Goal: Information Seeking & Learning: Learn about a topic

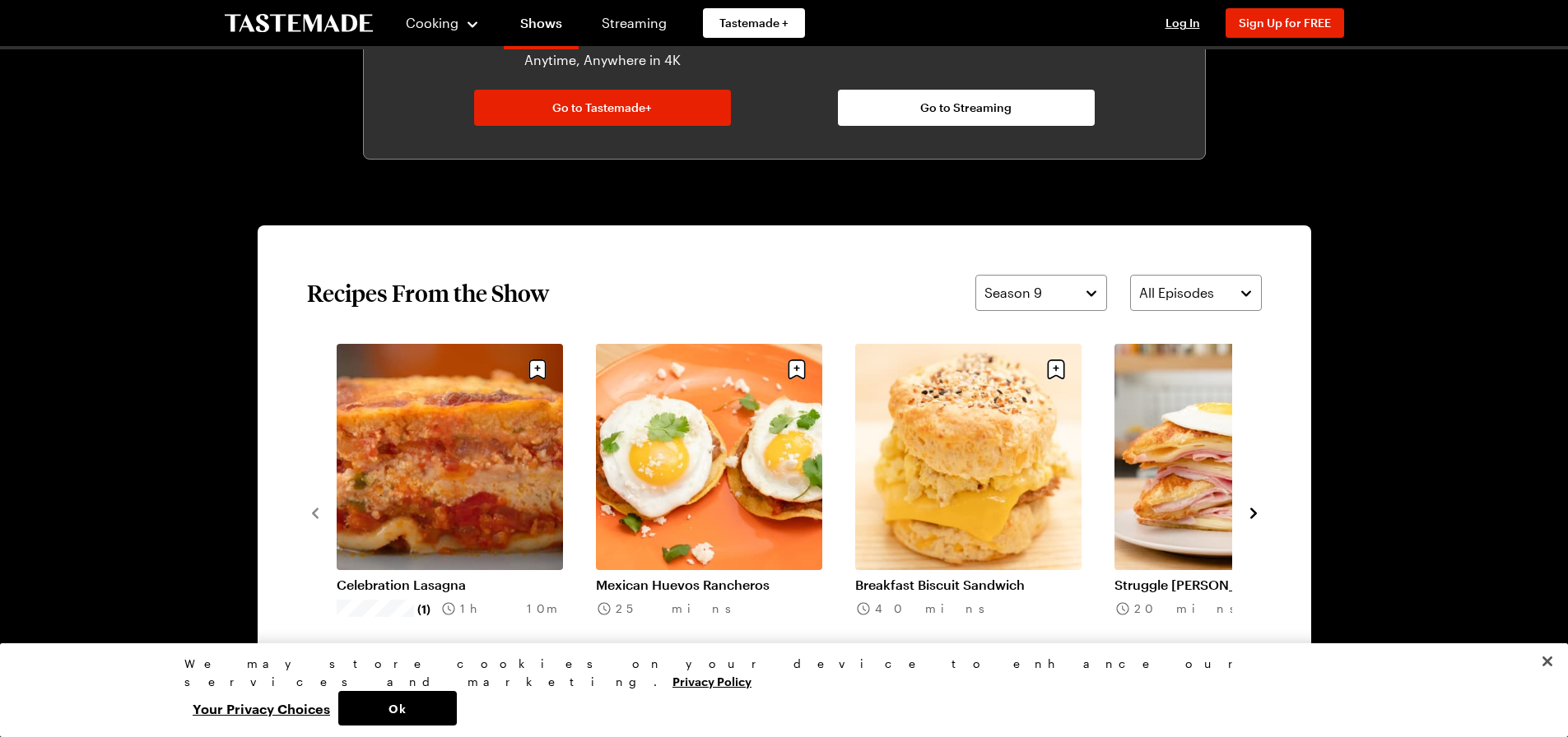
scroll to position [1153, 0]
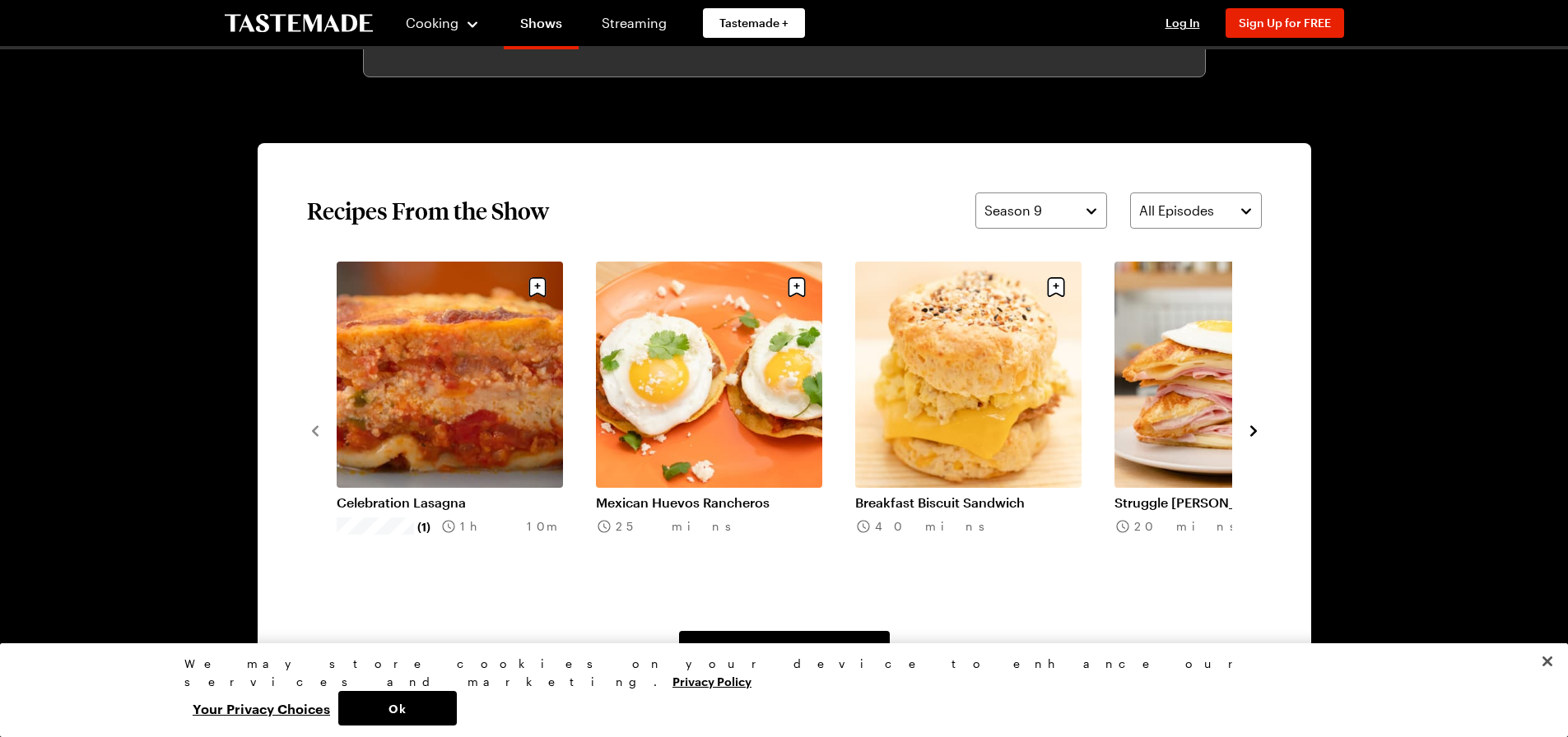
click at [1431, 528] on div "Cooking Shows Streaming Tastemade + Log In Sign Up Log In Sign Up for FREE Stru…" at bounding box center [784, 324] width 1568 height 2953
click at [376, 511] on link "Celebration Lasagna" at bounding box center [449, 503] width 226 height 17
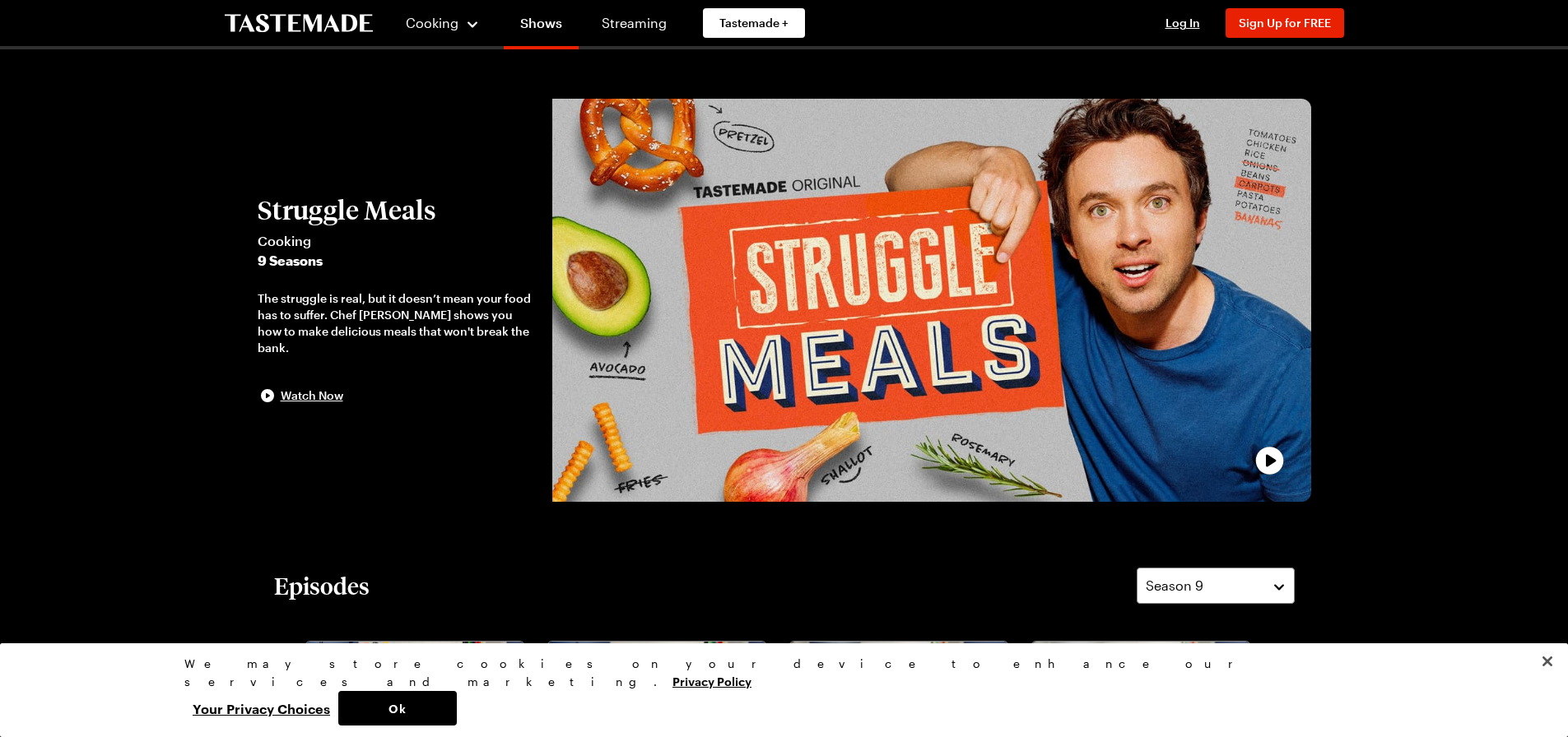
scroll to position [1153, 0]
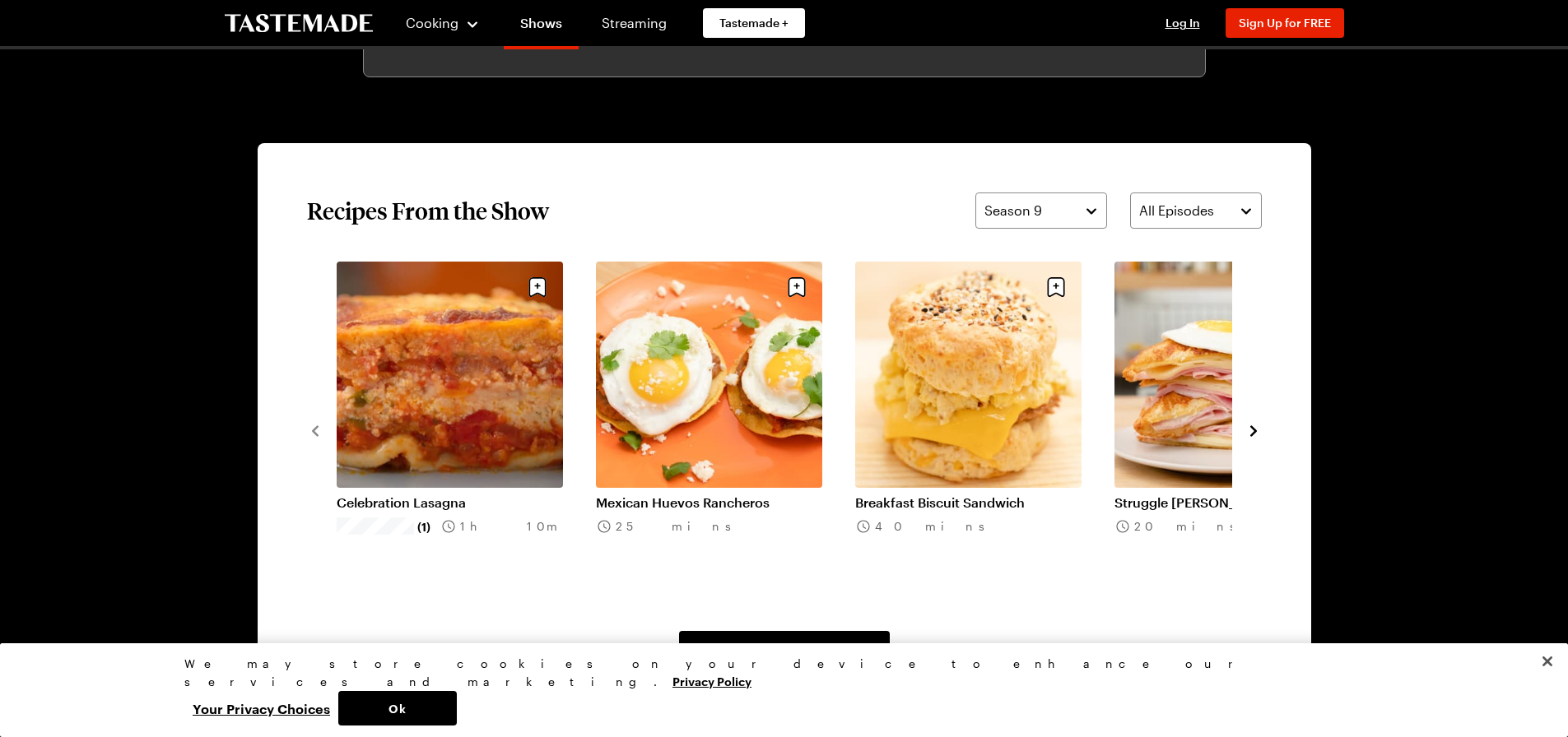
click at [1256, 432] on icon "navigate to next item" at bounding box center [1253, 431] width 17 height 17
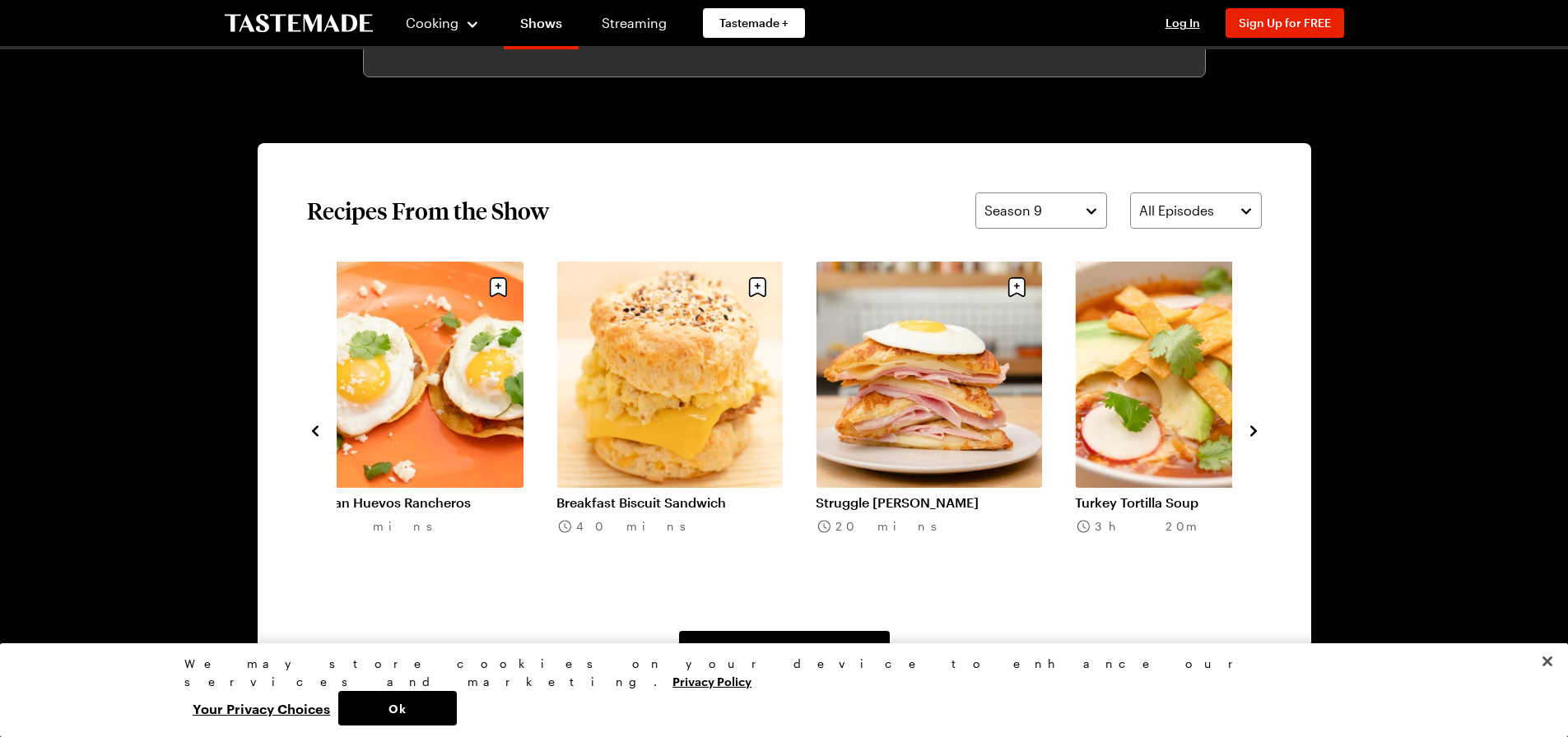
click at [1256, 432] on icon "navigate to next item" at bounding box center [1253, 431] width 17 height 17
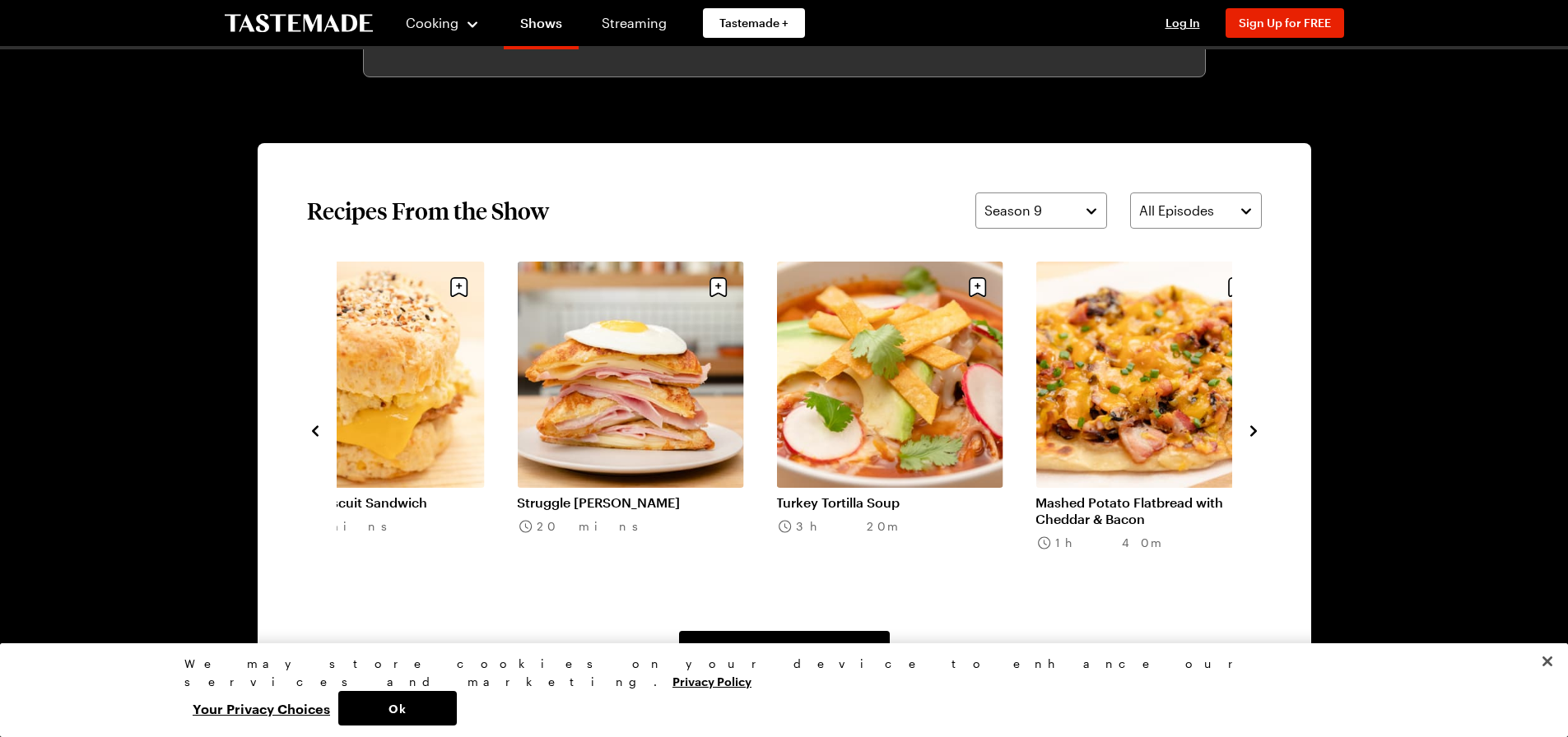
click at [1256, 432] on icon "navigate to next item" at bounding box center [1253, 431] width 17 height 17
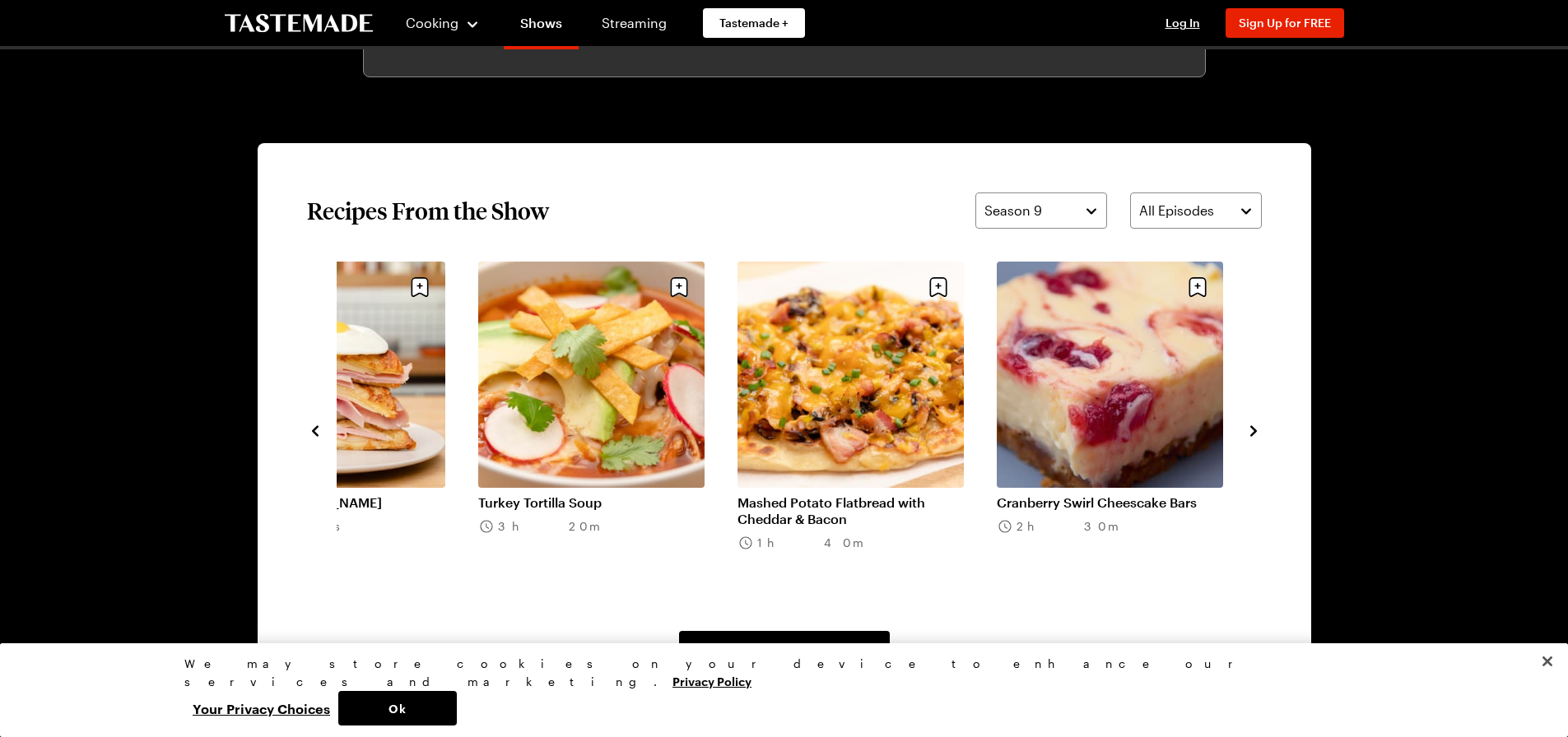
click at [1257, 438] on icon "navigate to next item" at bounding box center [1253, 431] width 17 height 17
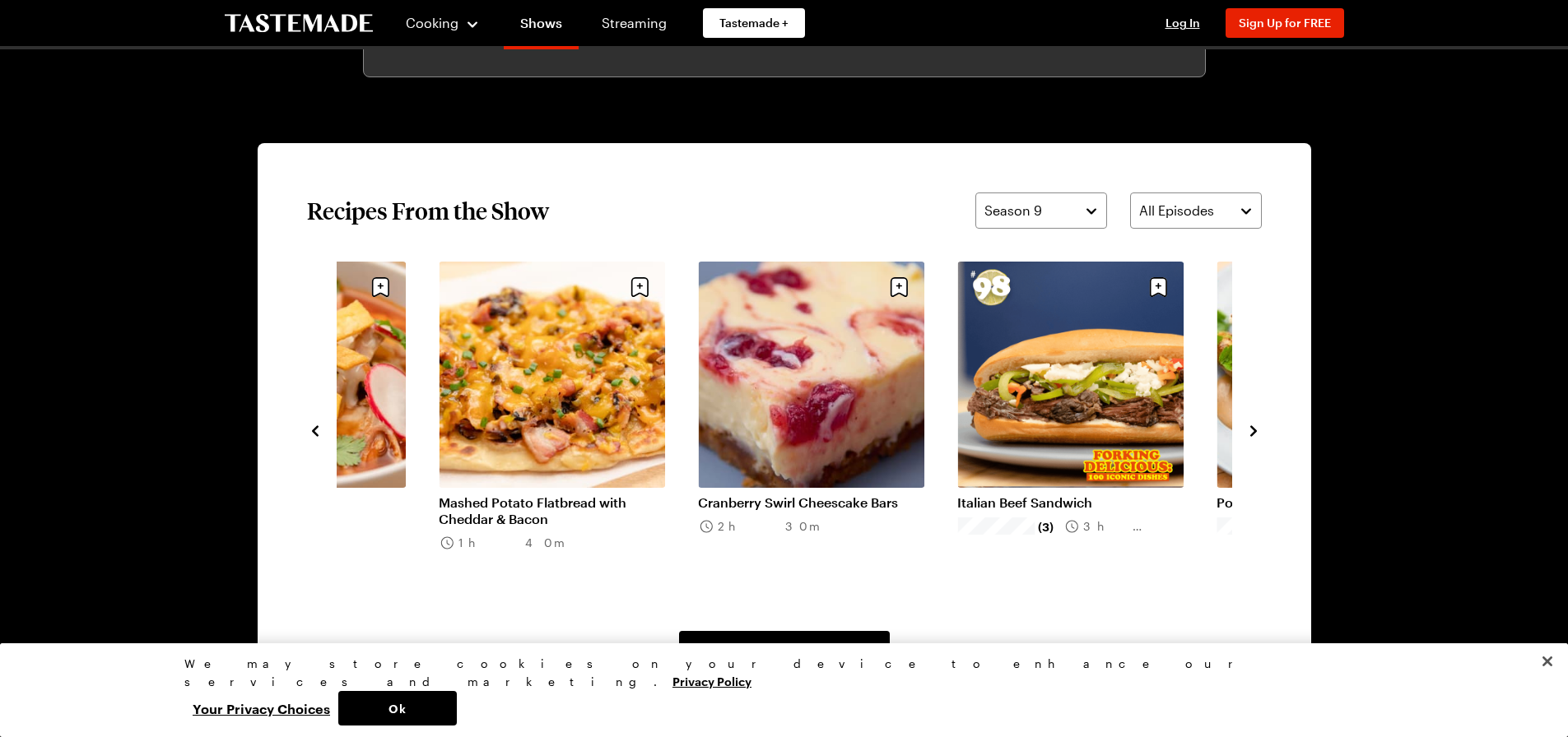
click at [1257, 438] on icon "navigate to next item" at bounding box center [1253, 431] width 17 height 17
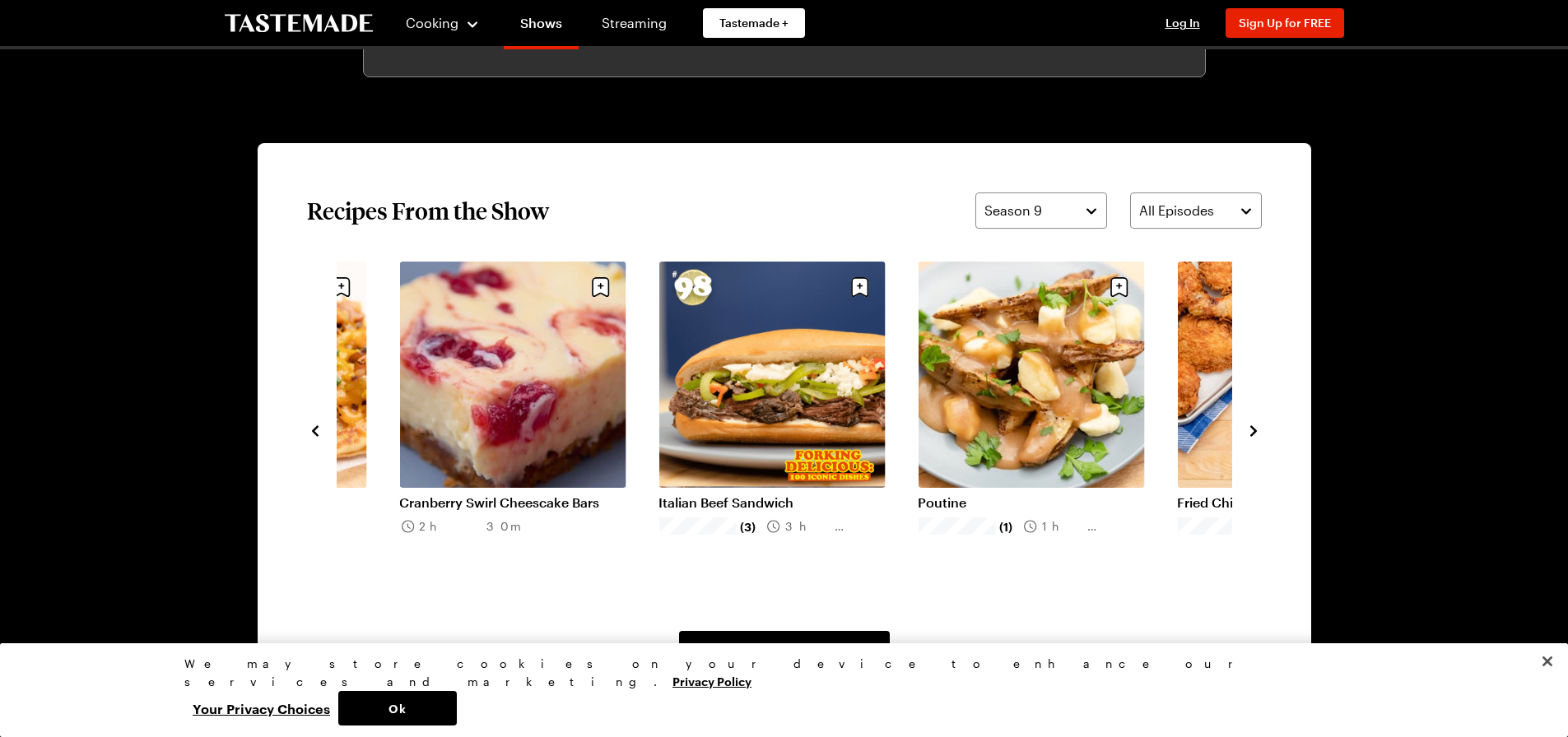
click at [1257, 438] on icon "navigate to next item" at bounding box center [1253, 431] width 17 height 17
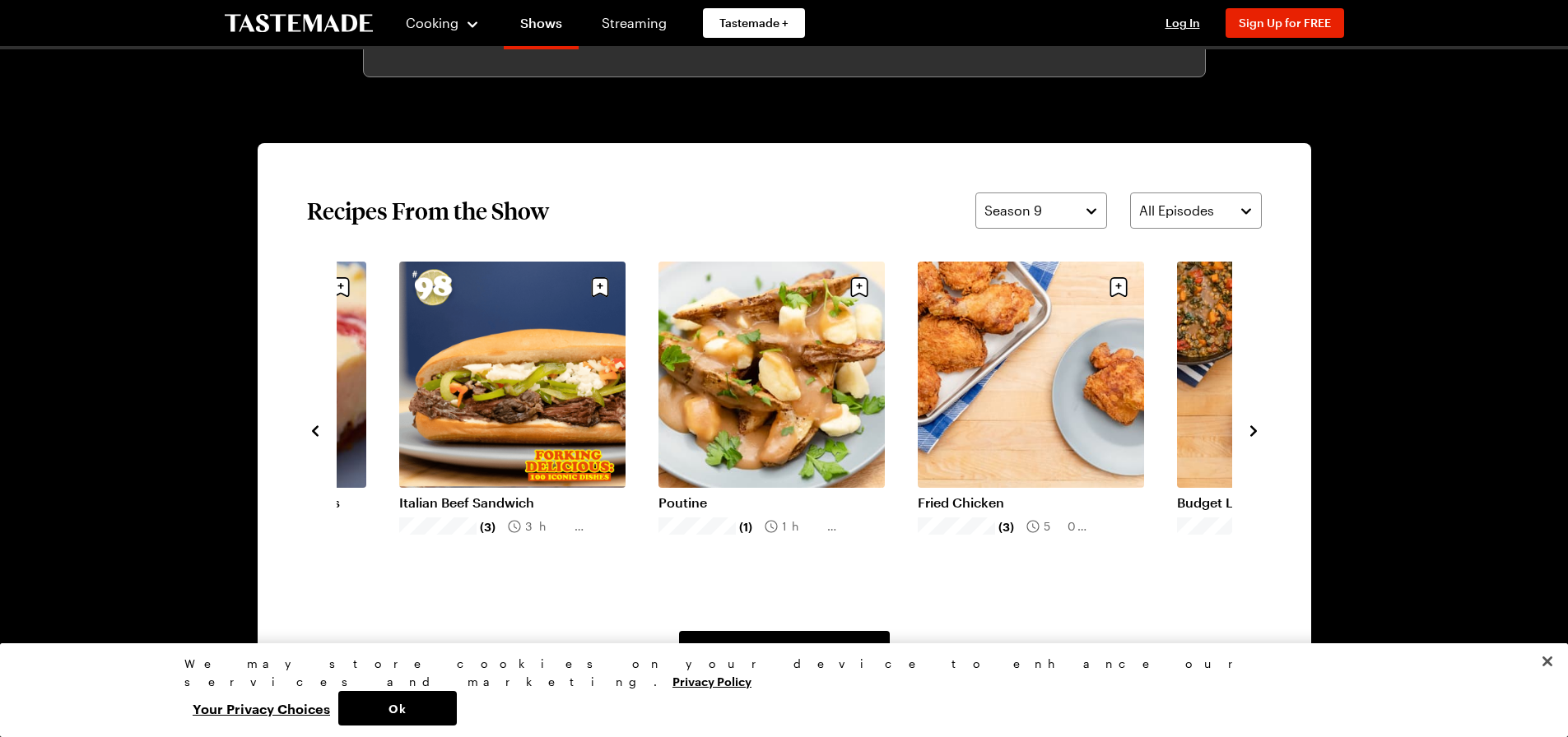
click at [1257, 438] on icon "navigate to next item" at bounding box center [1253, 431] width 17 height 17
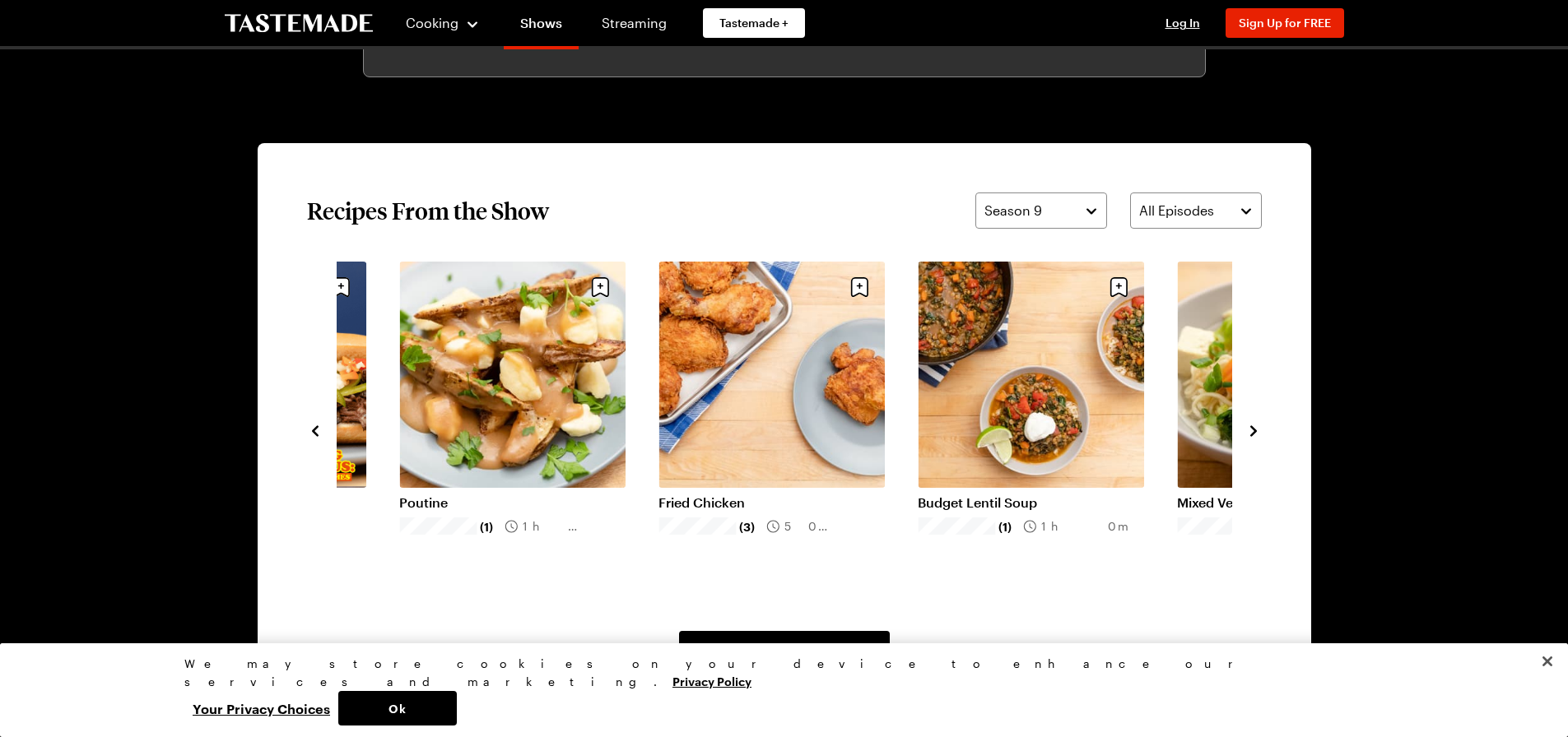
click at [1257, 438] on icon "navigate to next item" at bounding box center [1253, 431] width 17 height 17
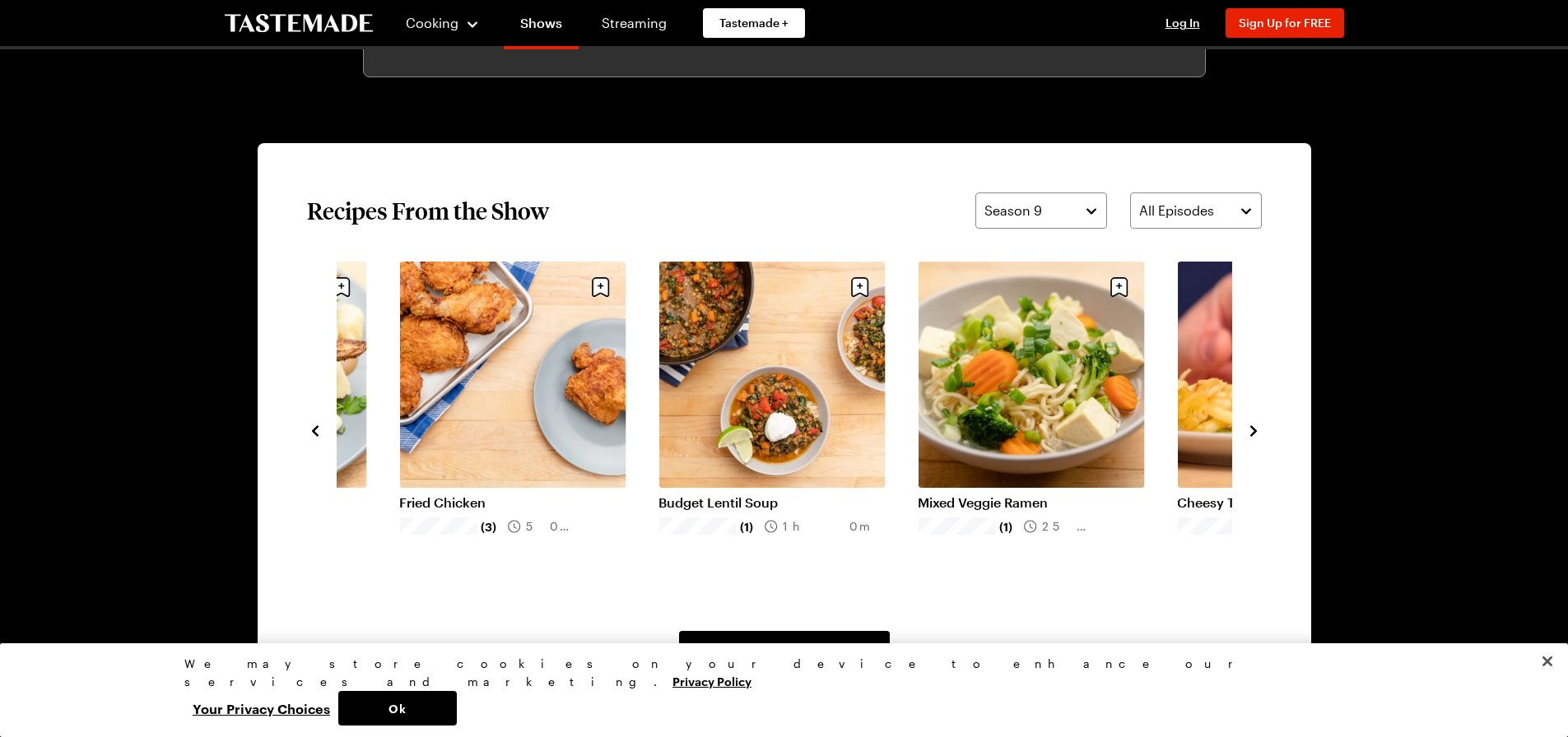
click at [1257, 438] on icon "navigate to next item" at bounding box center [1253, 431] width 17 height 17
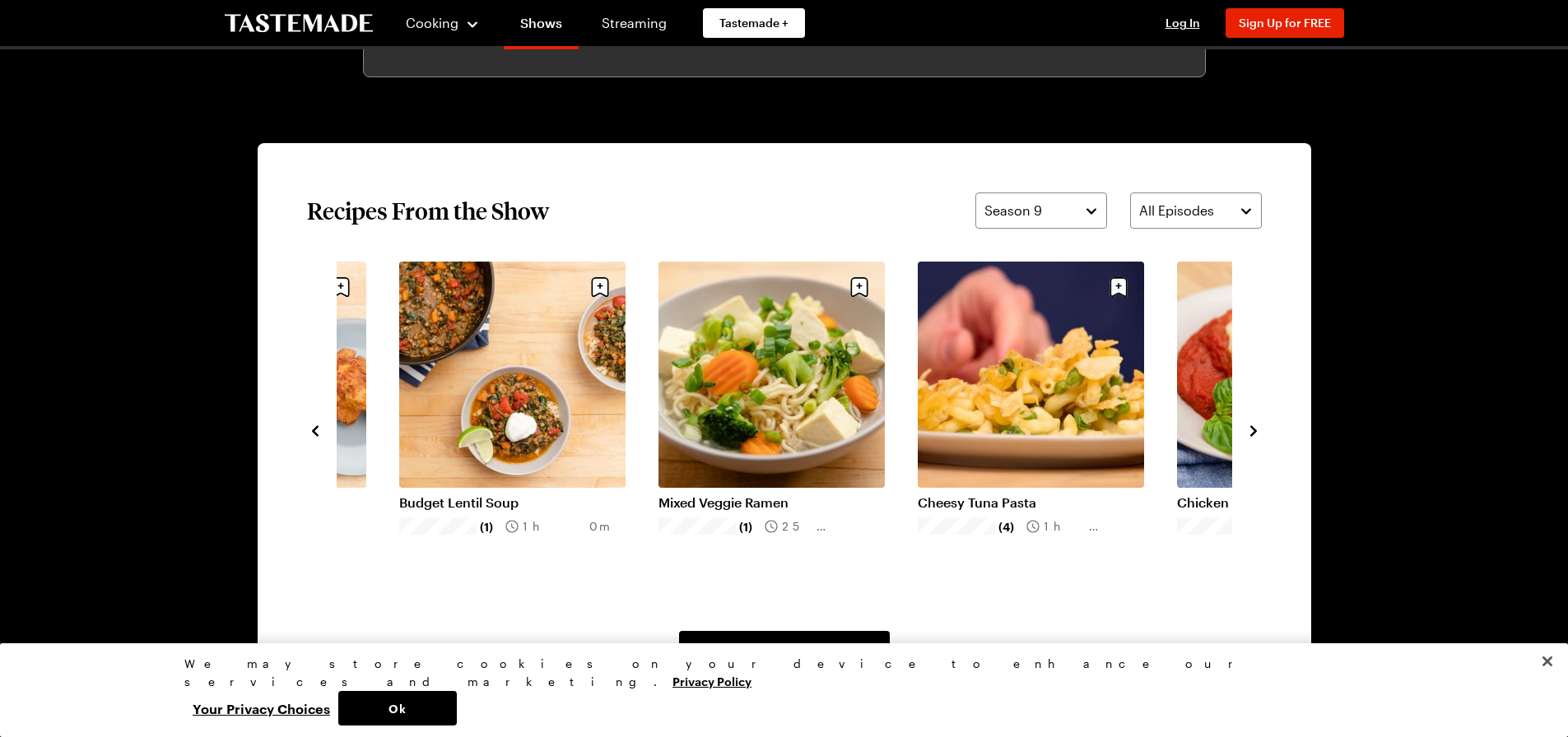
click at [1257, 438] on icon "navigate to next item" at bounding box center [1253, 431] width 17 height 17
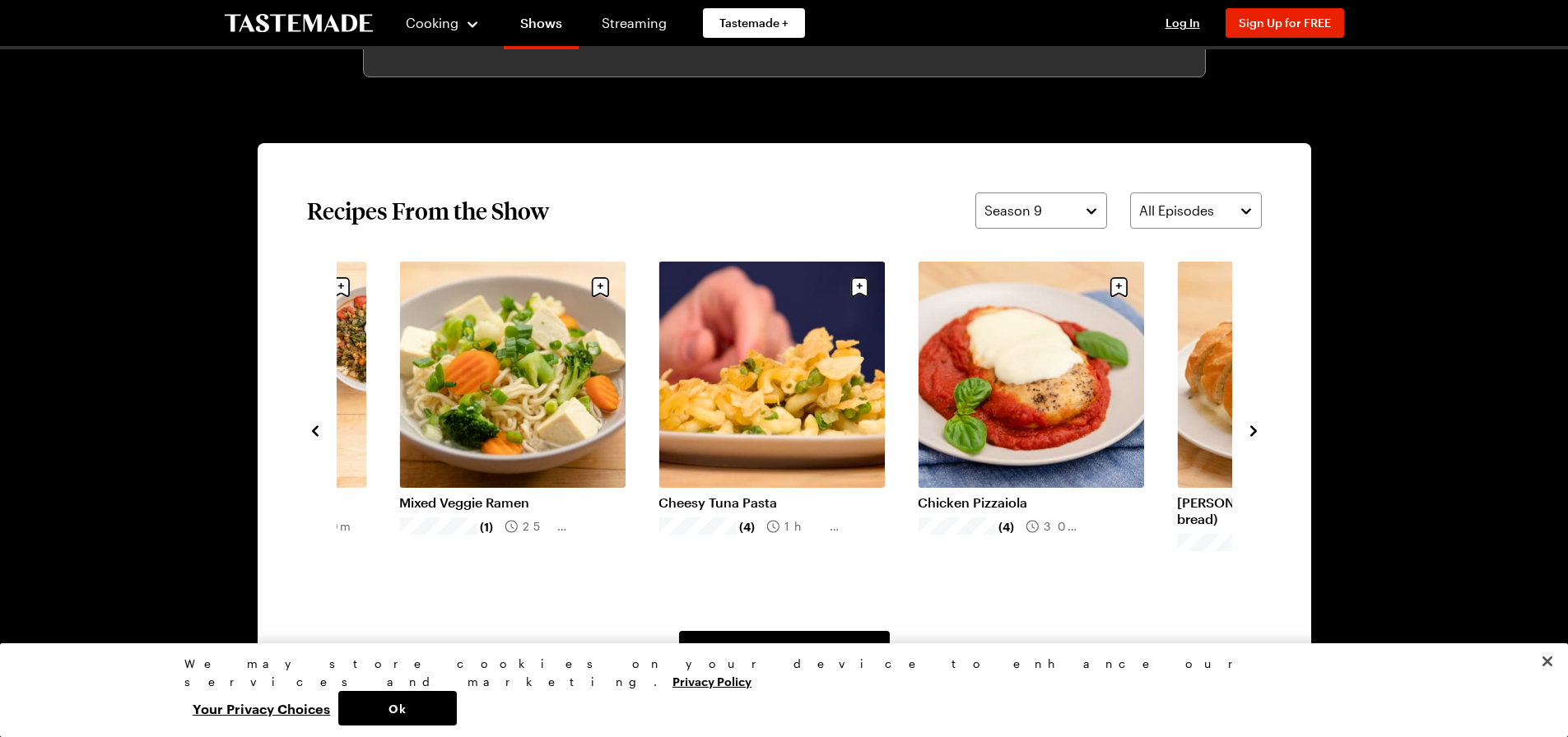
click at [1257, 438] on icon "navigate to next item" at bounding box center [1253, 431] width 17 height 17
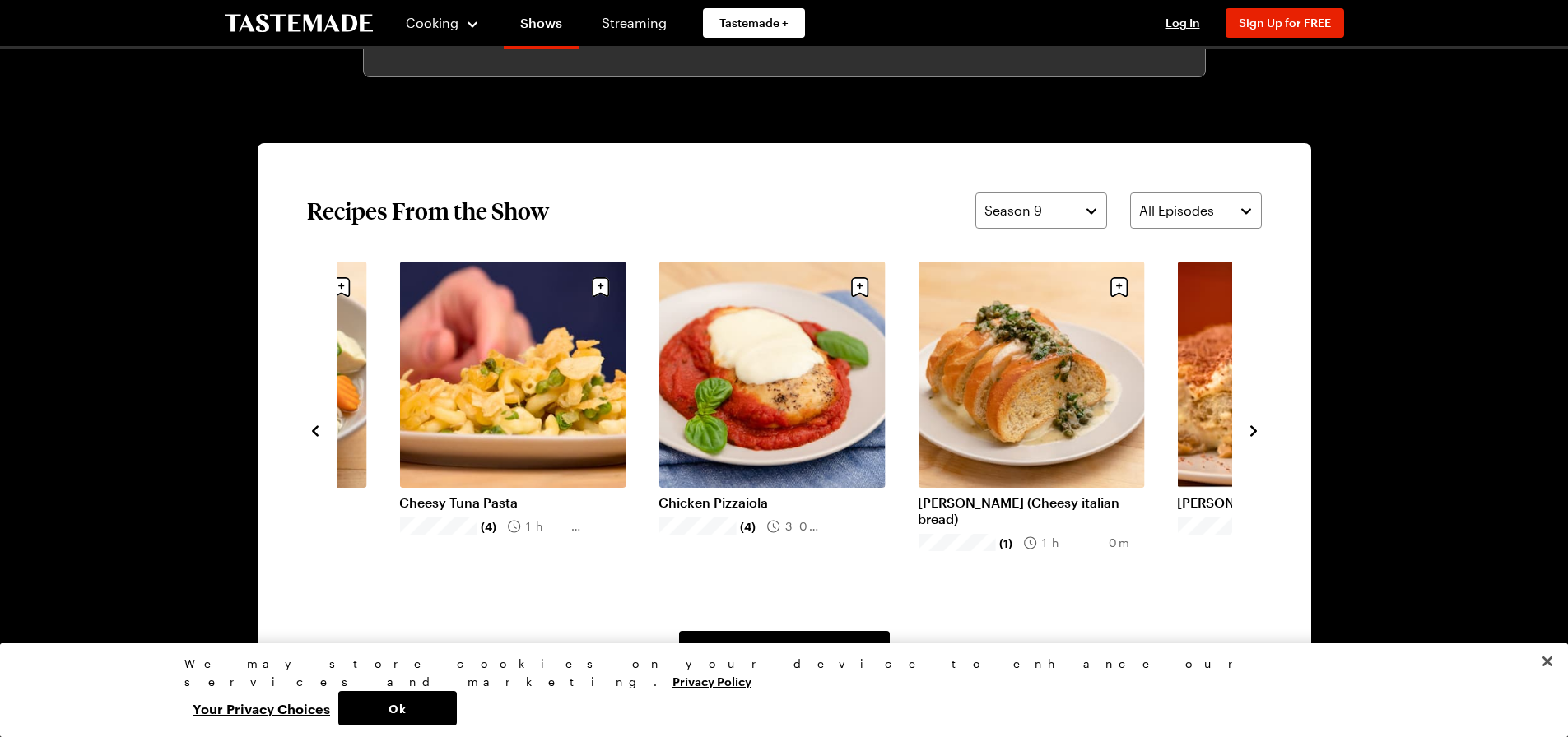
click at [1257, 438] on icon "navigate to next item" at bounding box center [1253, 431] width 17 height 17
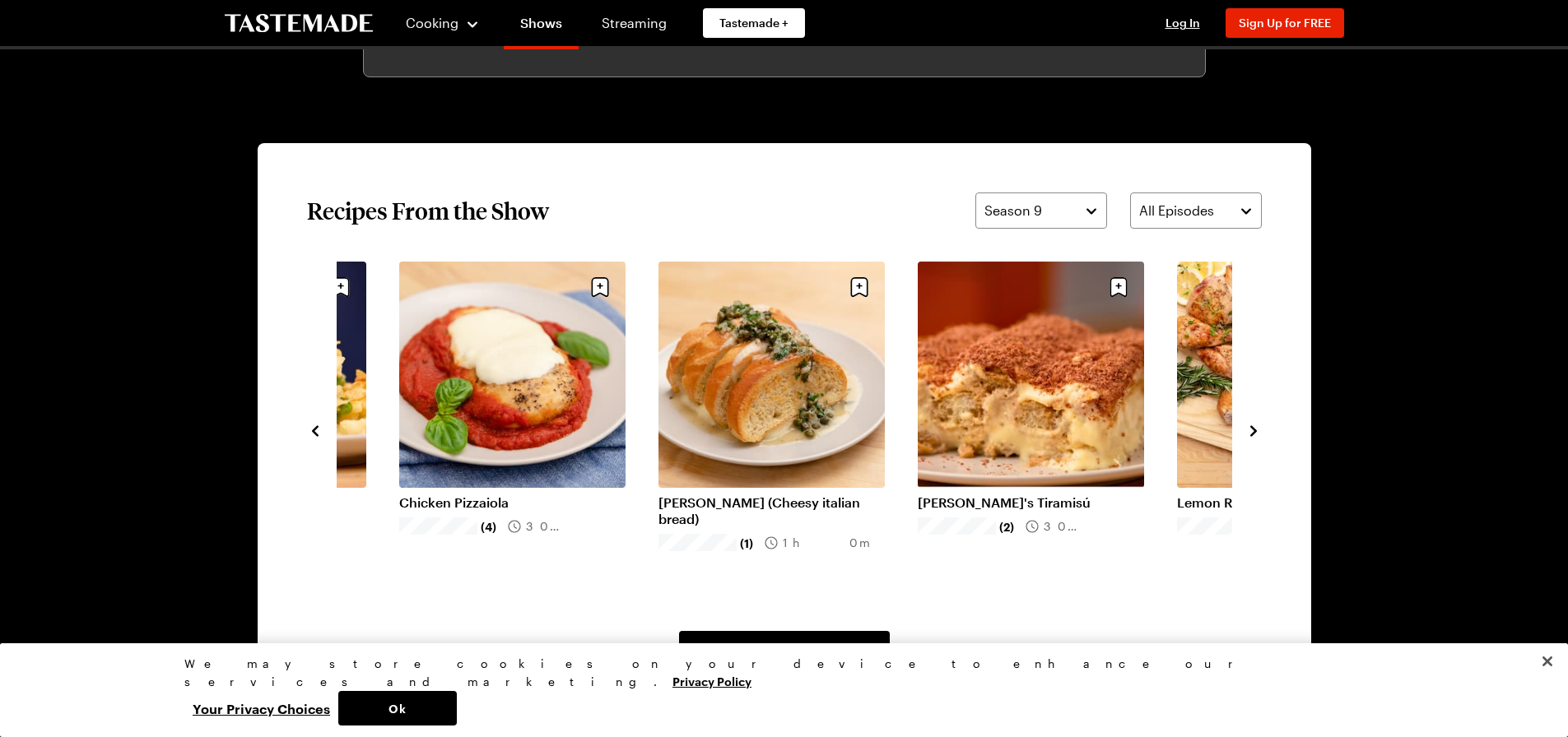
click at [1257, 438] on icon "navigate to next item" at bounding box center [1253, 431] width 17 height 17
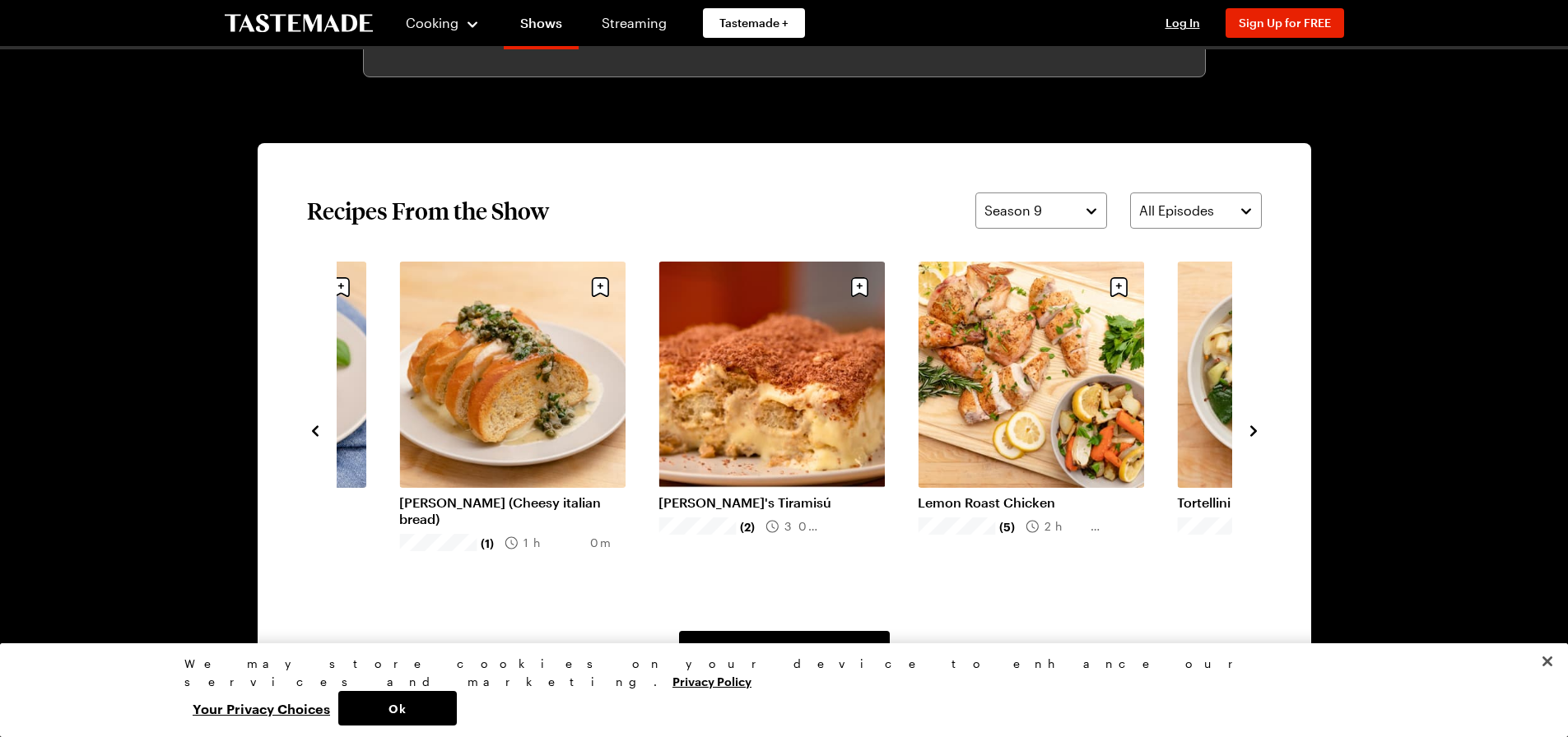
click at [1256, 438] on icon "navigate to next item" at bounding box center [1253, 431] width 17 height 17
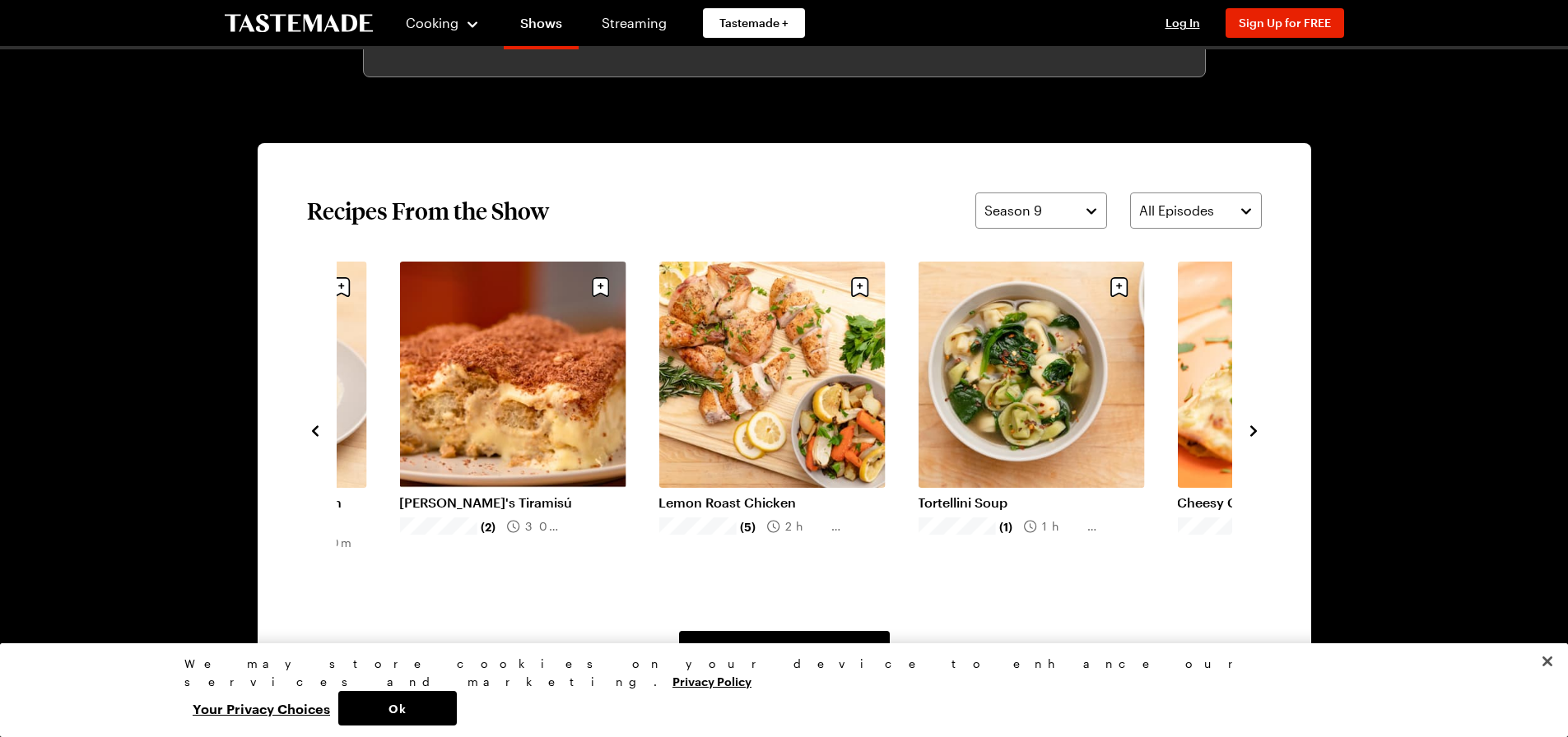
click at [1256, 438] on icon "navigate to next item" at bounding box center [1253, 431] width 17 height 17
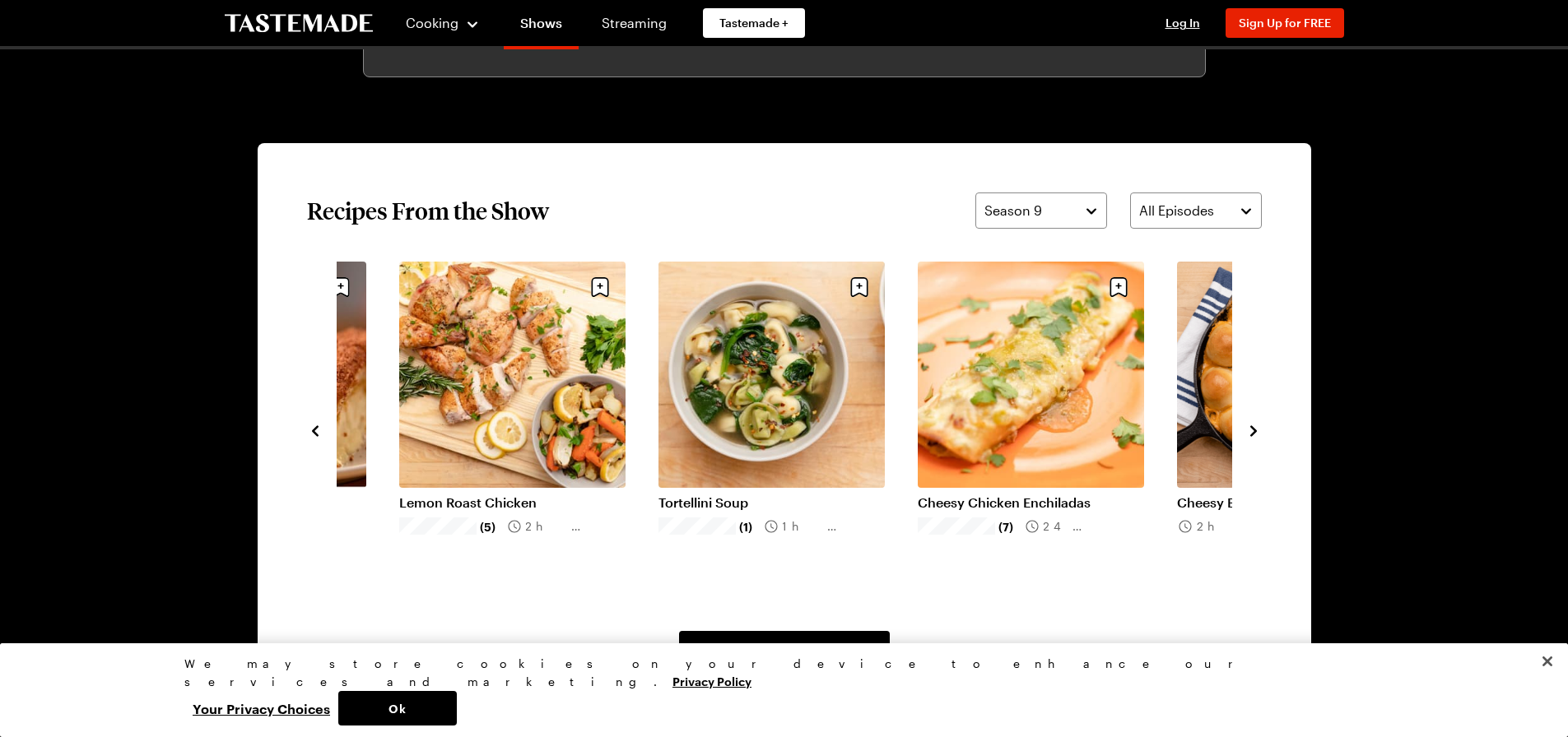
click at [1256, 438] on icon "navigate to next item" at bounding box center [1253, 431] width 17 height 17
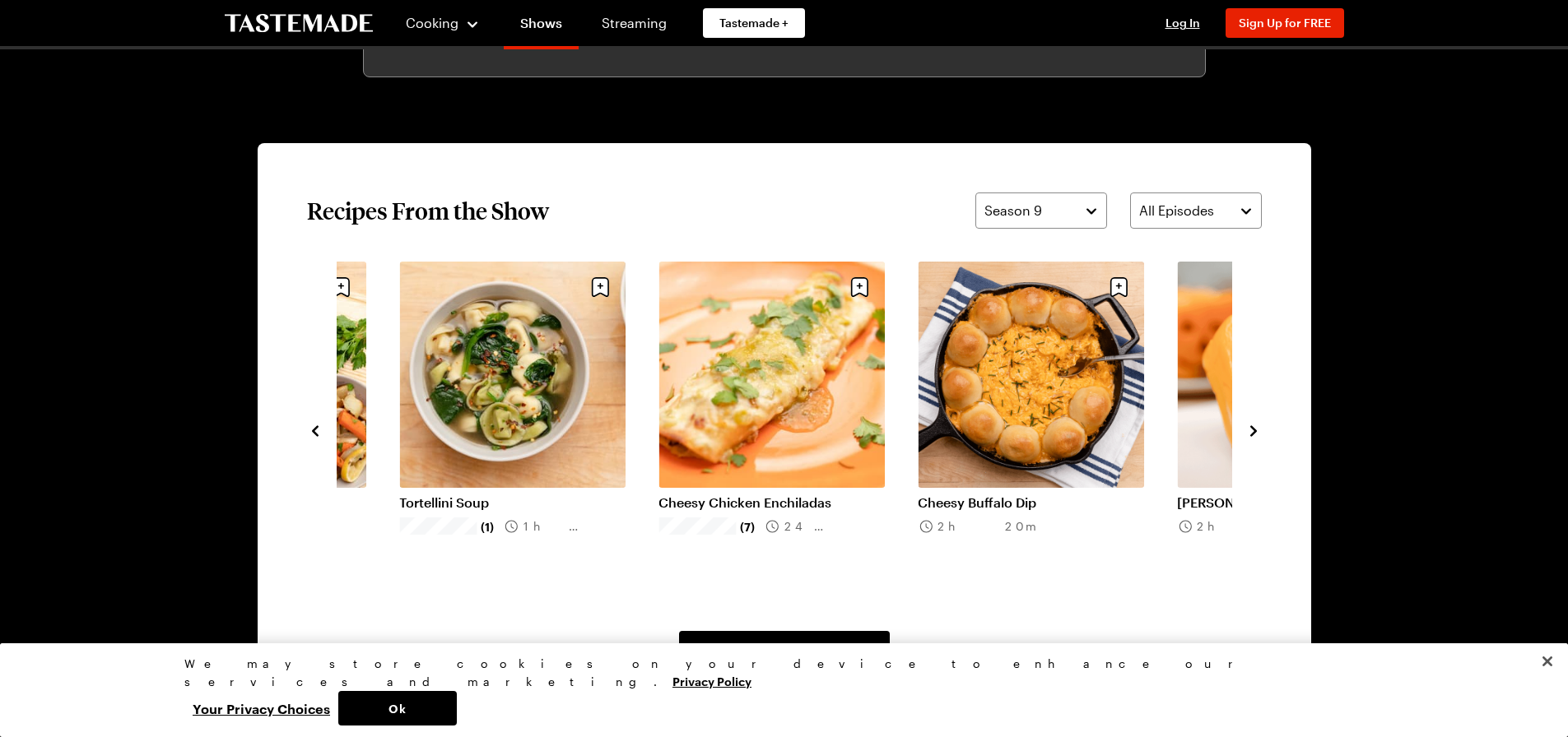
click at [1256, 438] on icon "navigate to next item" at bounding box center [1253, 431] width 17 height 17
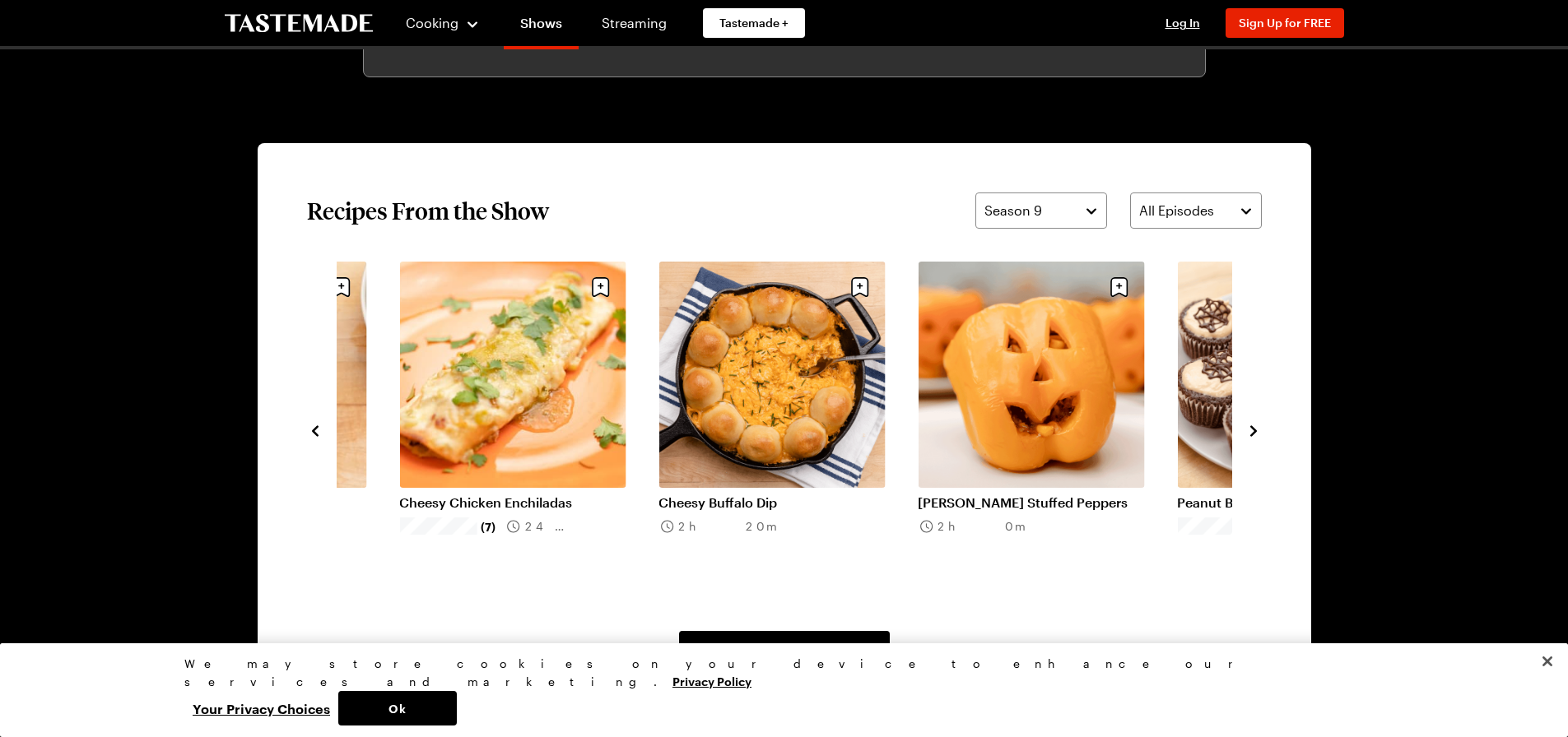
click at [1256, 438] on icon "navigate to next item" at bounding box center [1253, 431] width 17 height 17
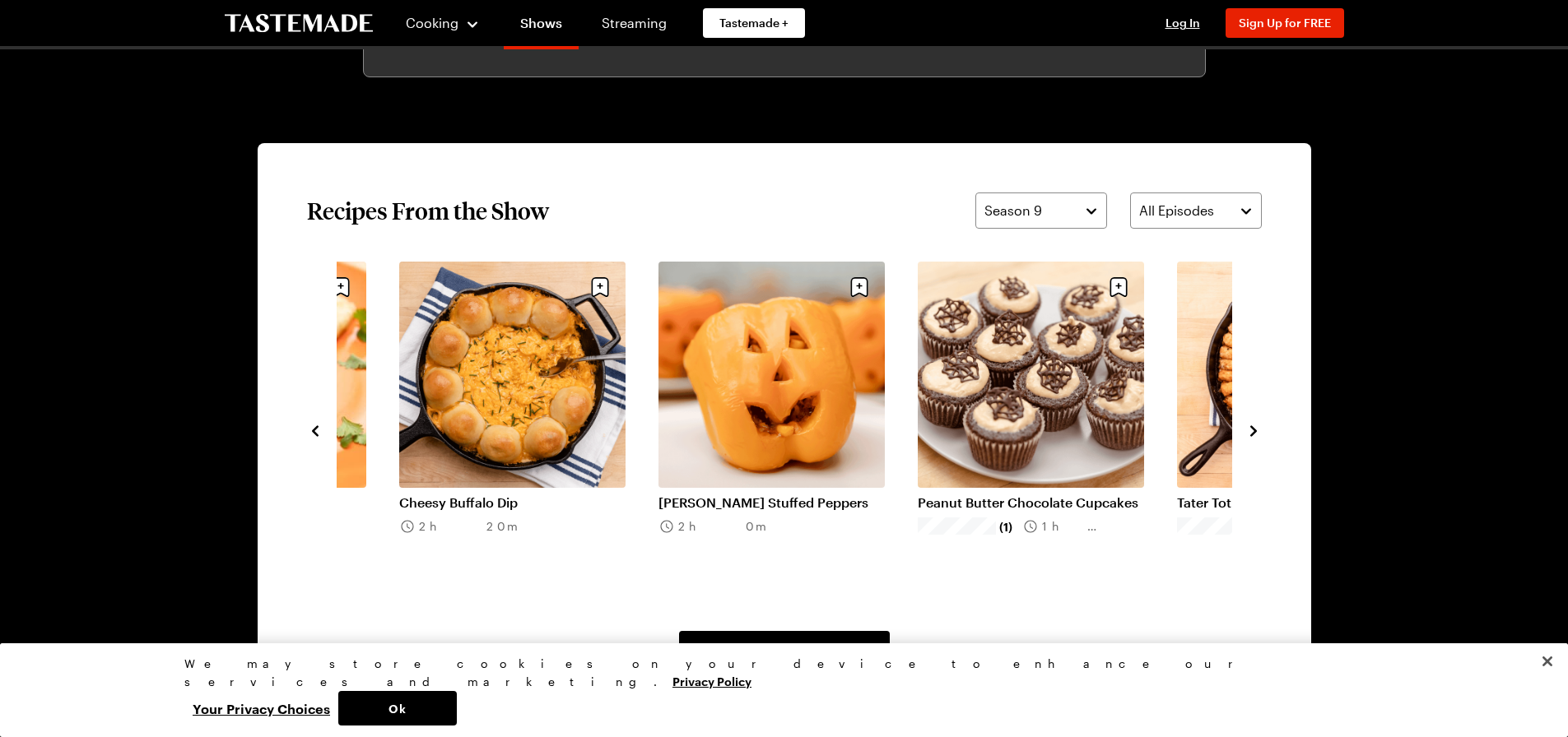
click at [1254, 434] on icon "navigate to next item" at bounding box center [1253, 431] width 17 height 17
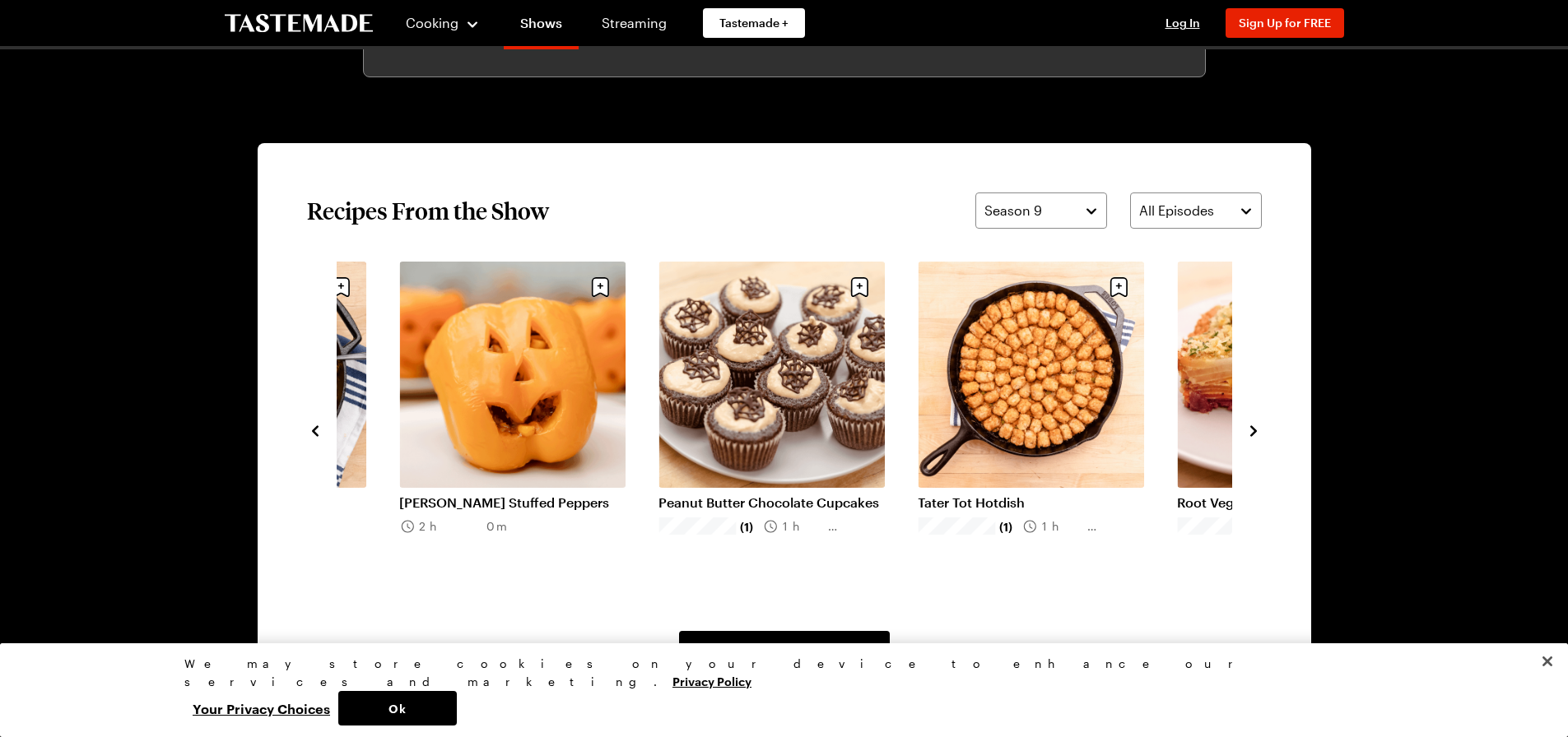
click at [1254, 434] on icon "navigate to next item" at bounding box center [1253, 431] width 17 height 17
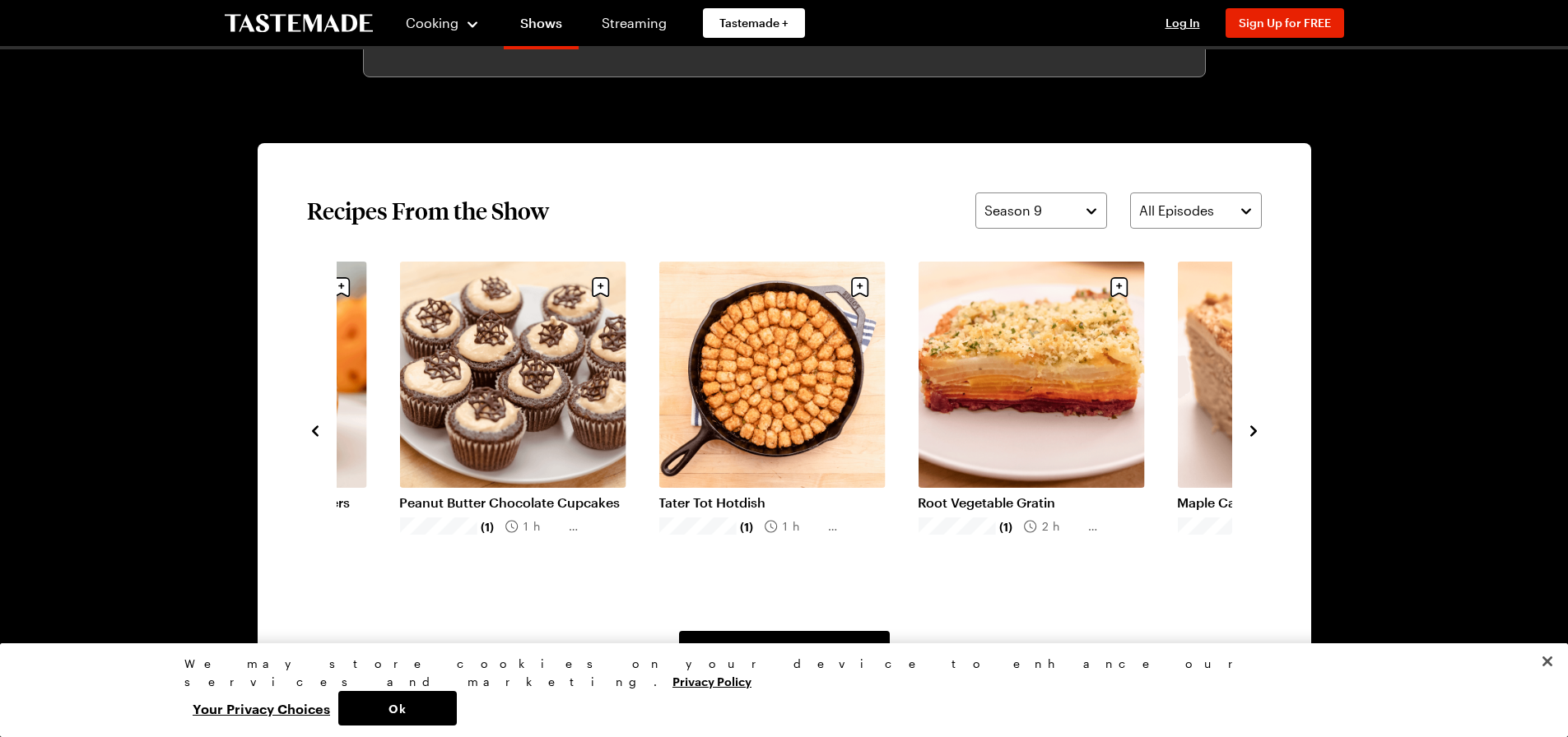
click at [1254, 434] on icon "navigate to next item" at bounding box center [1253, 431] width 17 height 17
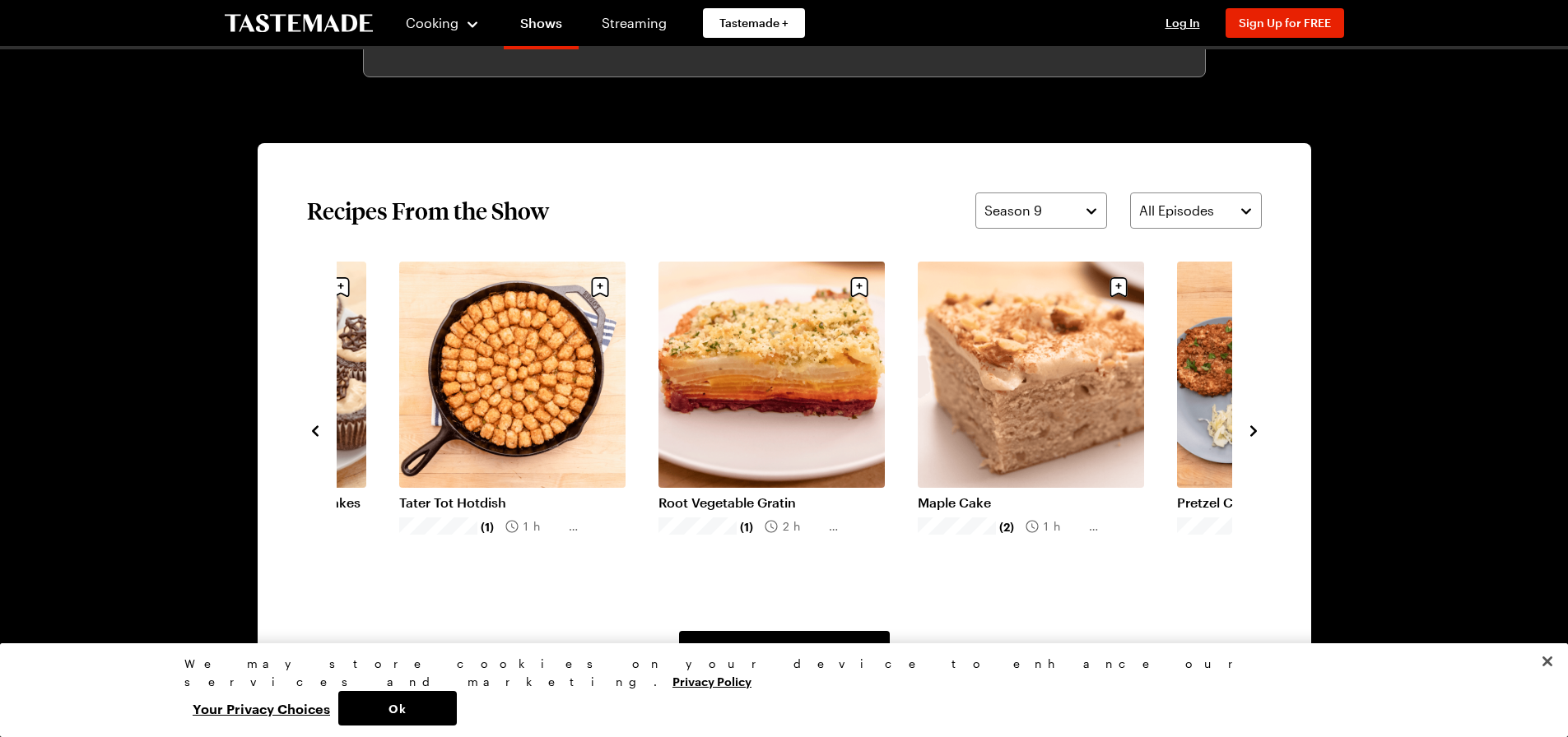
click at [1247, 434] on icon "navigate to next item" at bounding box center [1253, 431] width 17 height 17
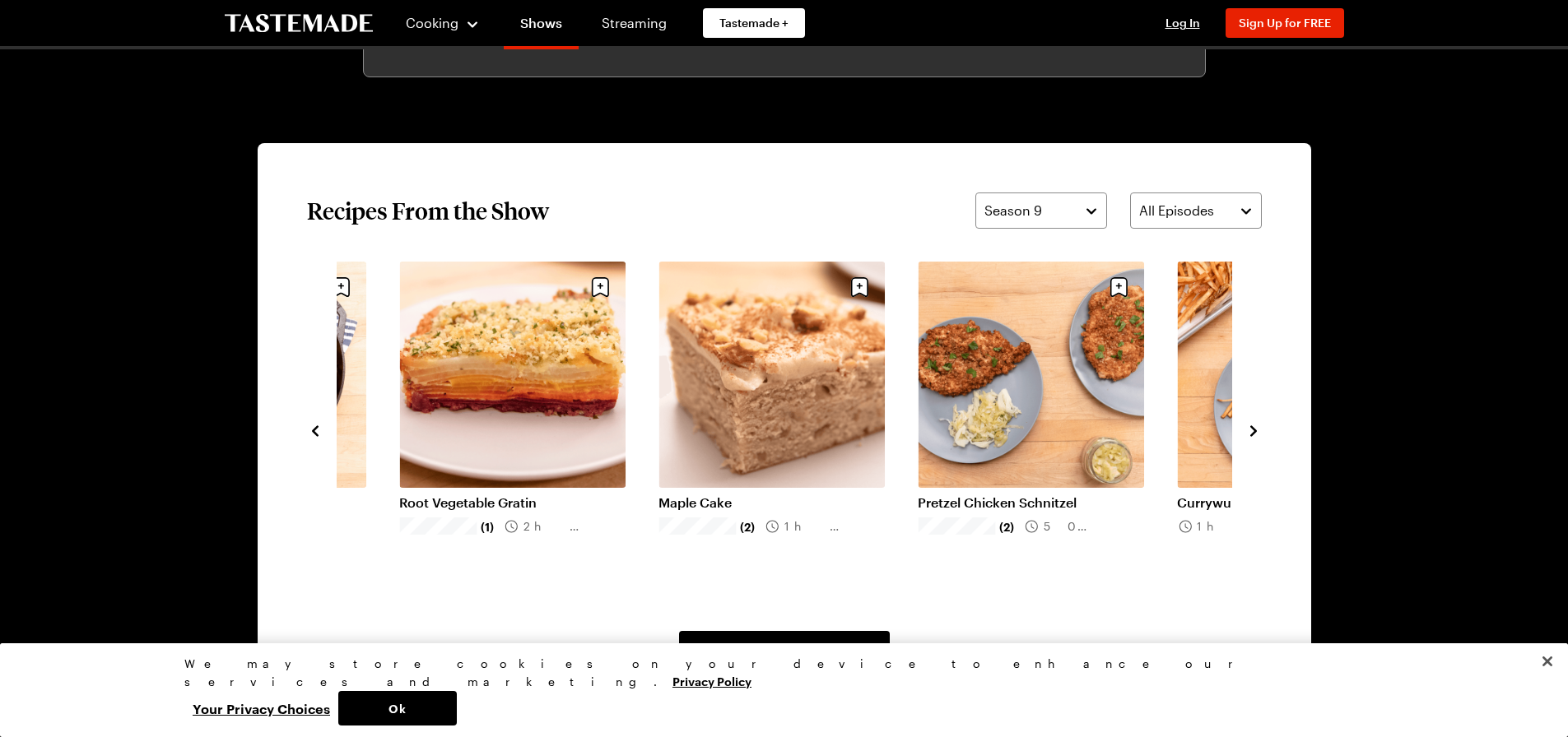
click at [1248, 427] on icon "navigate to next item" at bounding box center [1253, 431] width 17 height 17
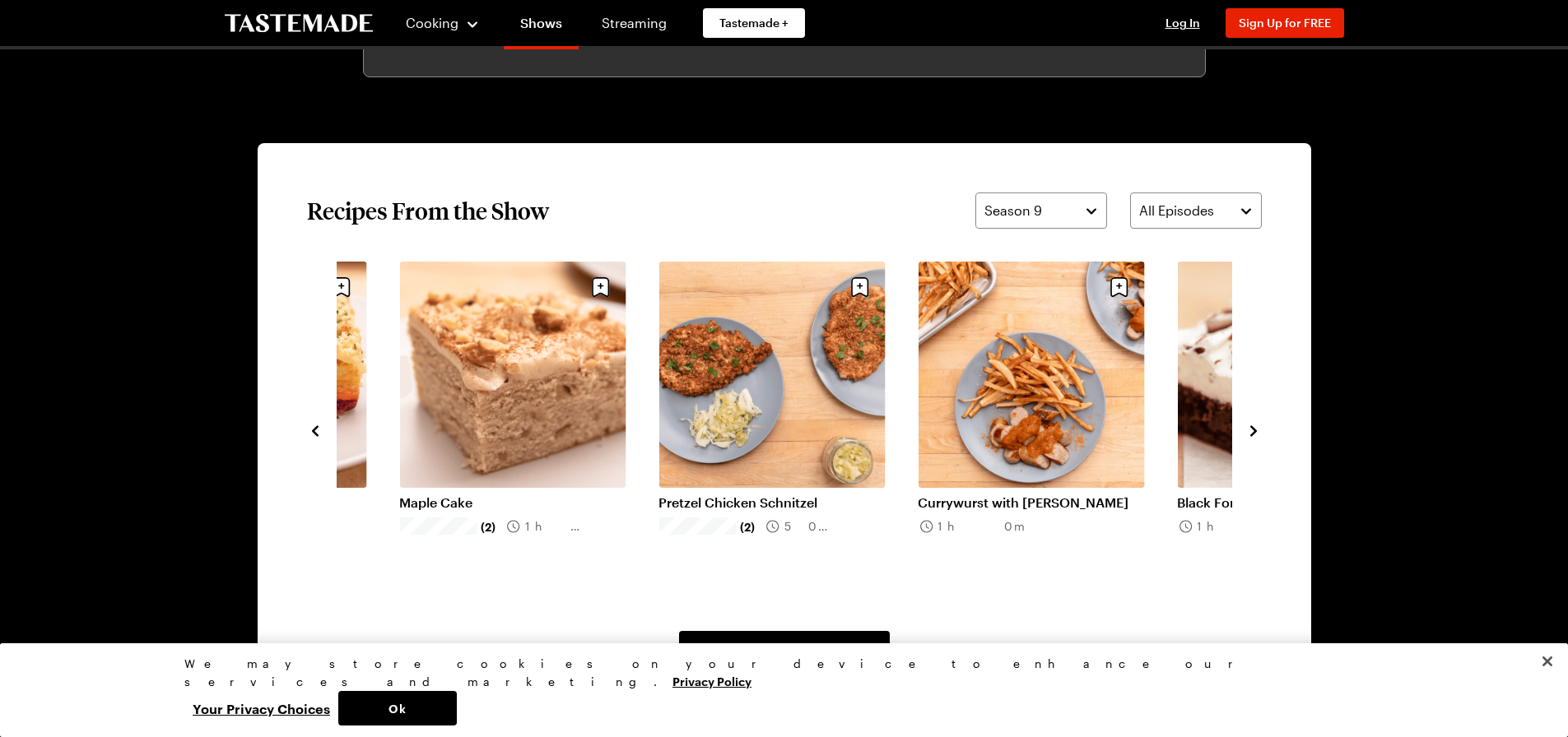
click at [1248, 427] on icon "navigate to next item" at bounding box center [1253, 431] width 17 height 17
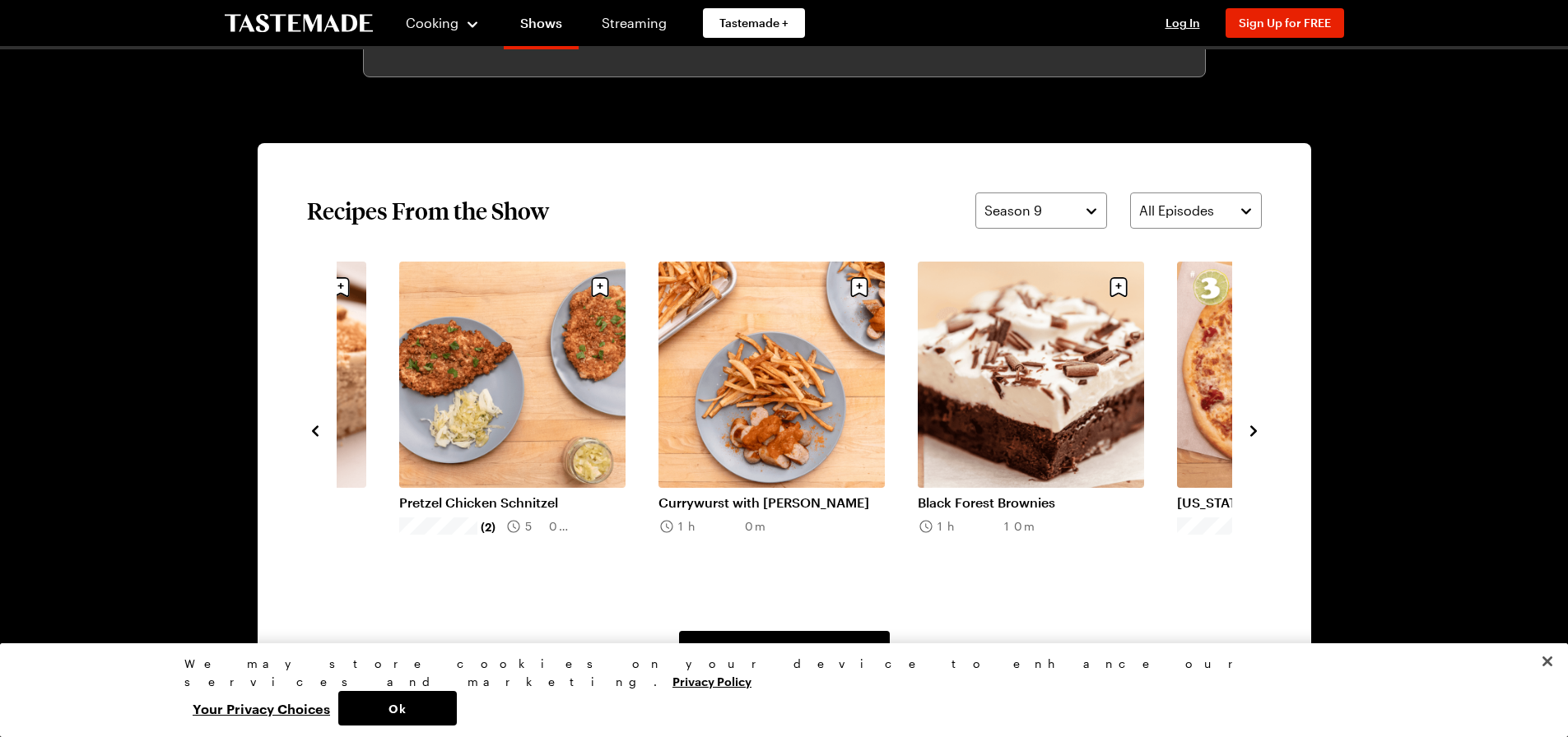
click at [1248, 427] on icon "navigate to next item" at bounding box center [1253, 431] width 17 height 17
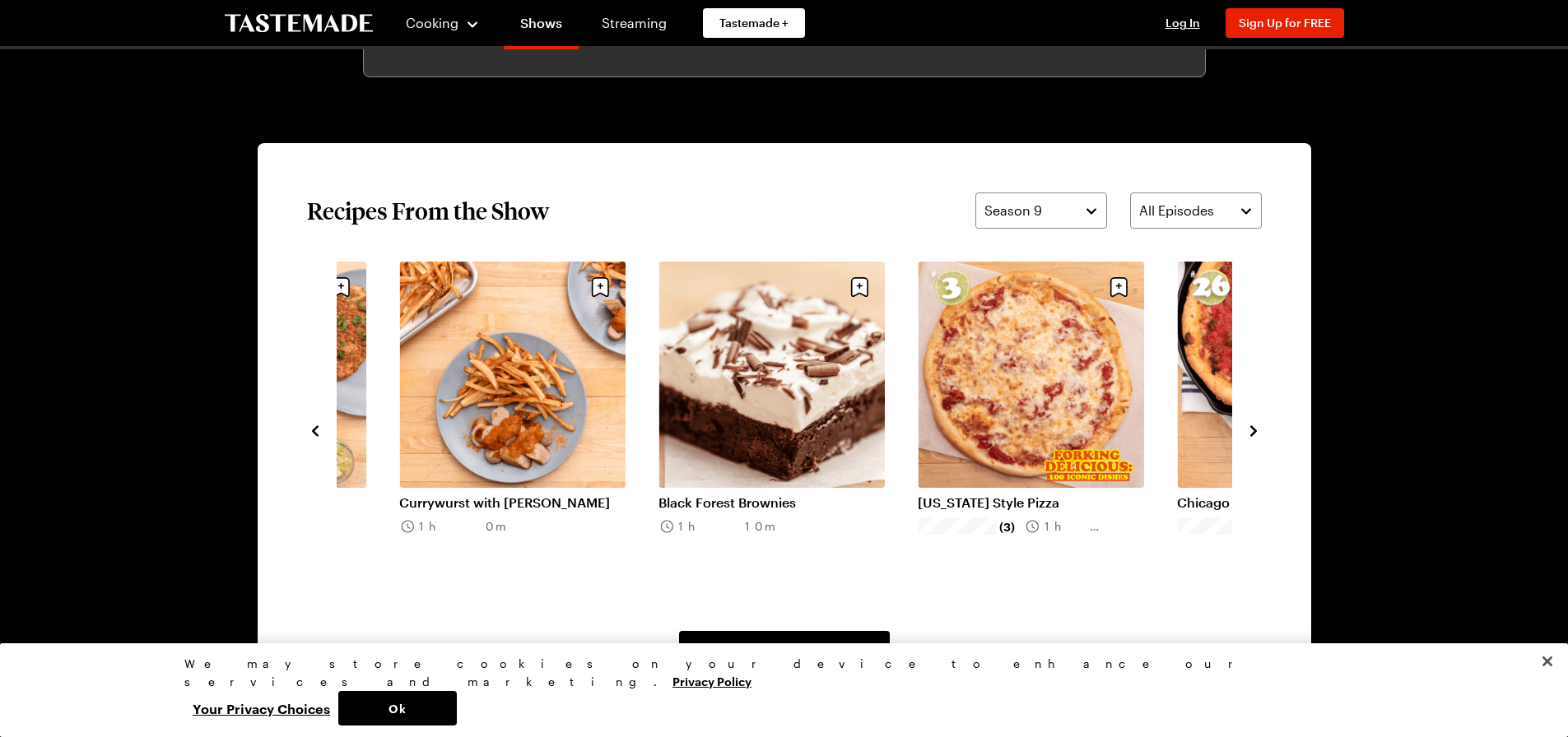
click at [1248, 427] on icon "navigate to next item" at bounding box center [1253, 431] width 17 height 17
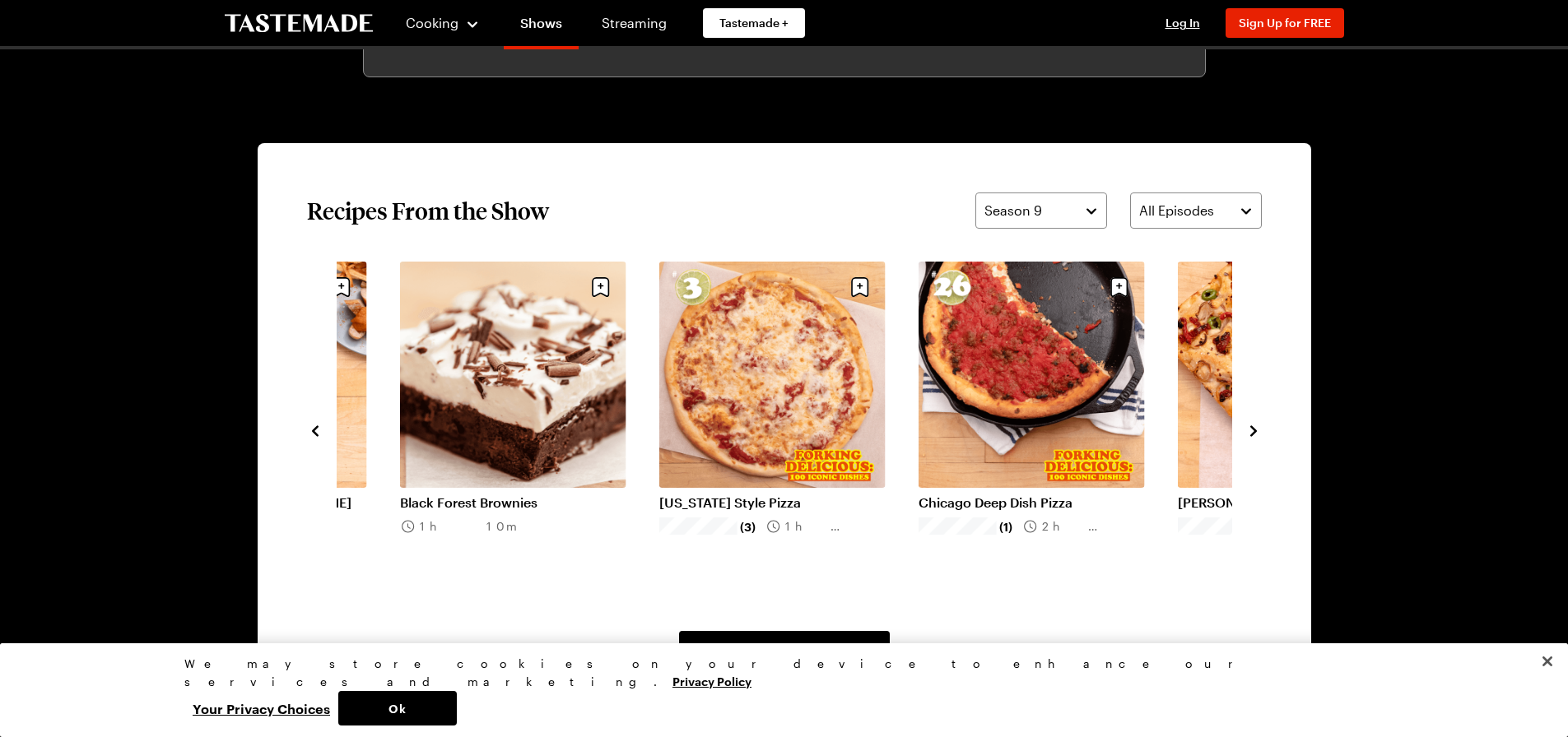
click at [1248, 427] on icon "navigate to next item" at bounding box center [1253, 431] width 17 height 17
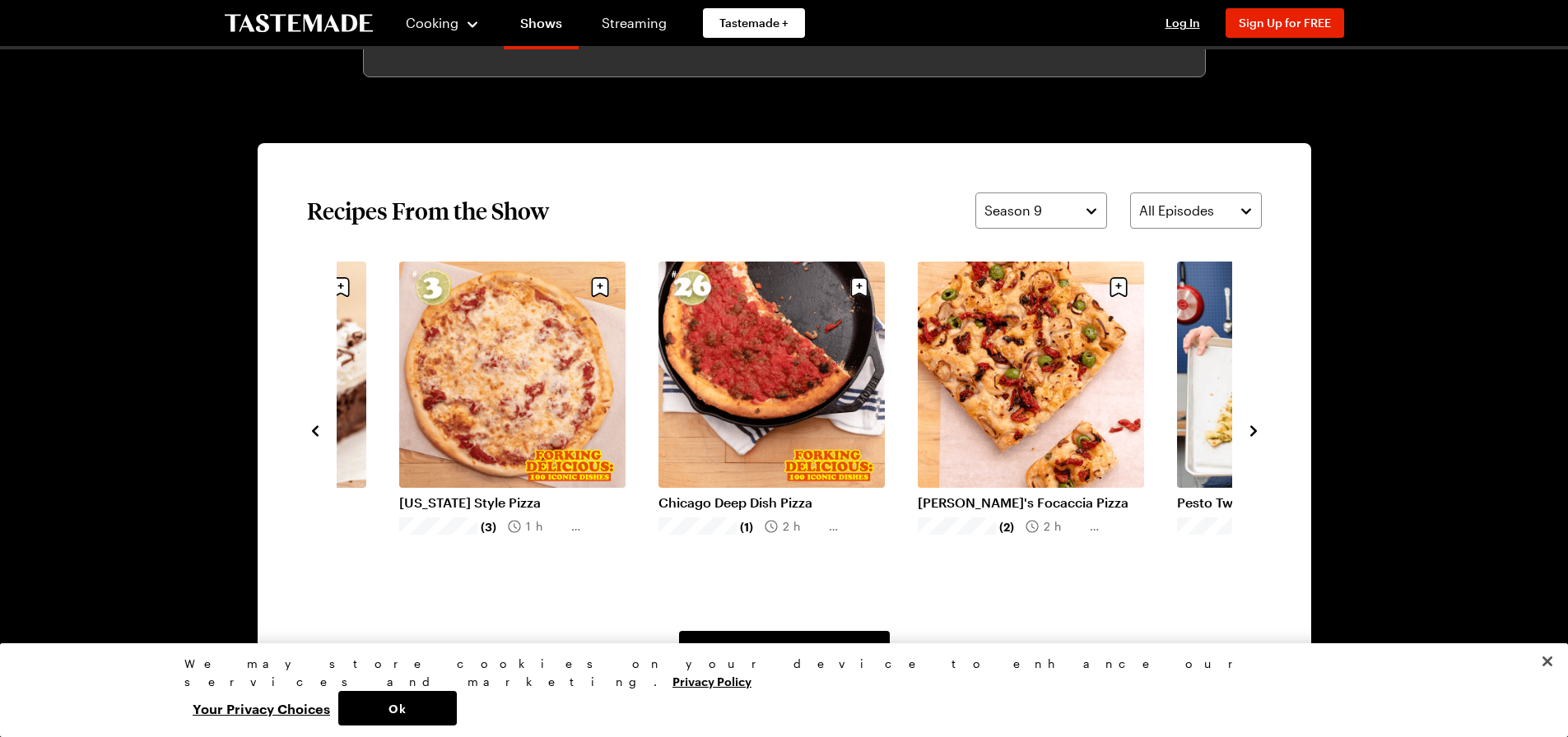
click at [1248, 427] on icon "navigate to next item" at bounding box center [1253, 431] width 17 height 17
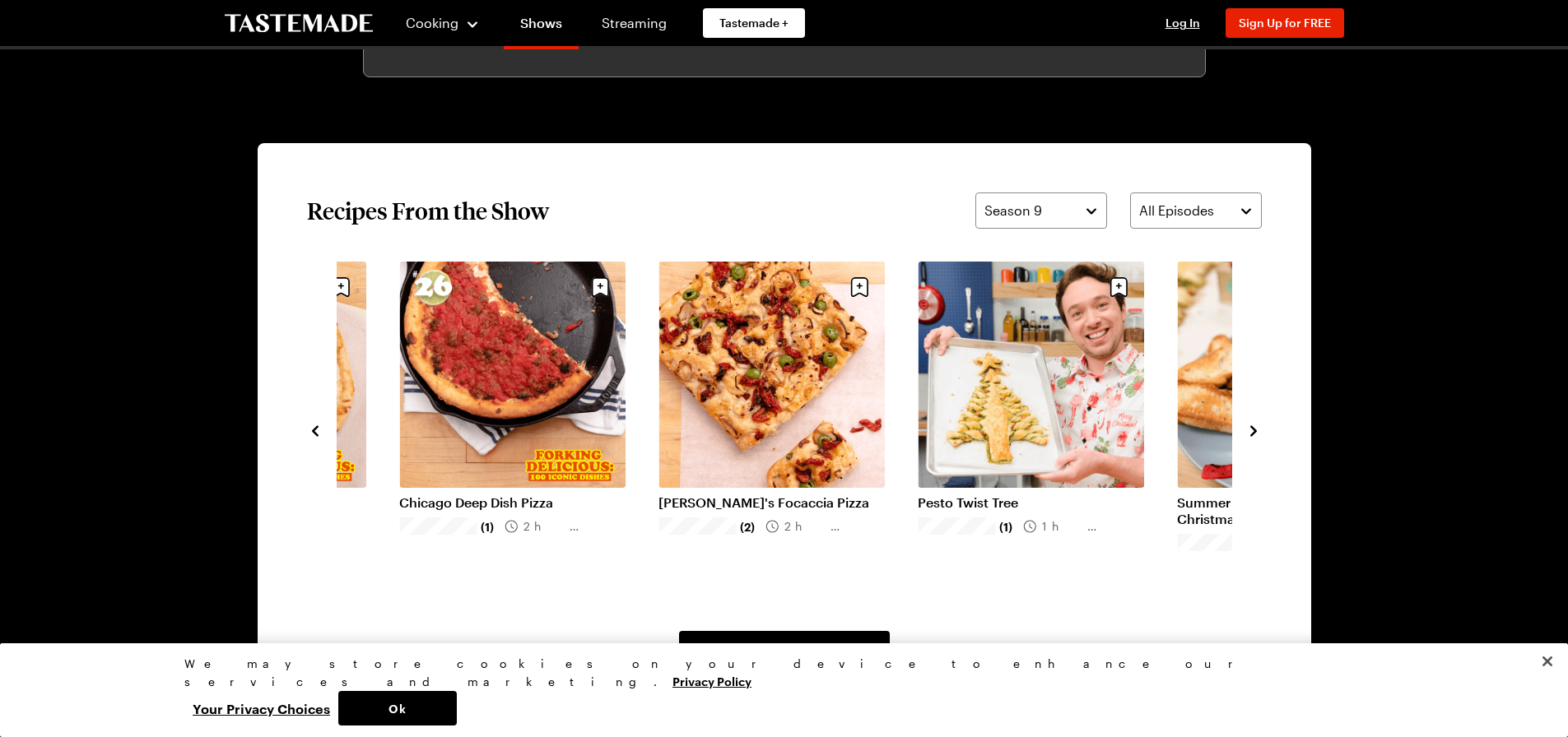
click at [1248, 427] on icon "navigate to next item" at bounding box center [1253, 431] width 17 height 17
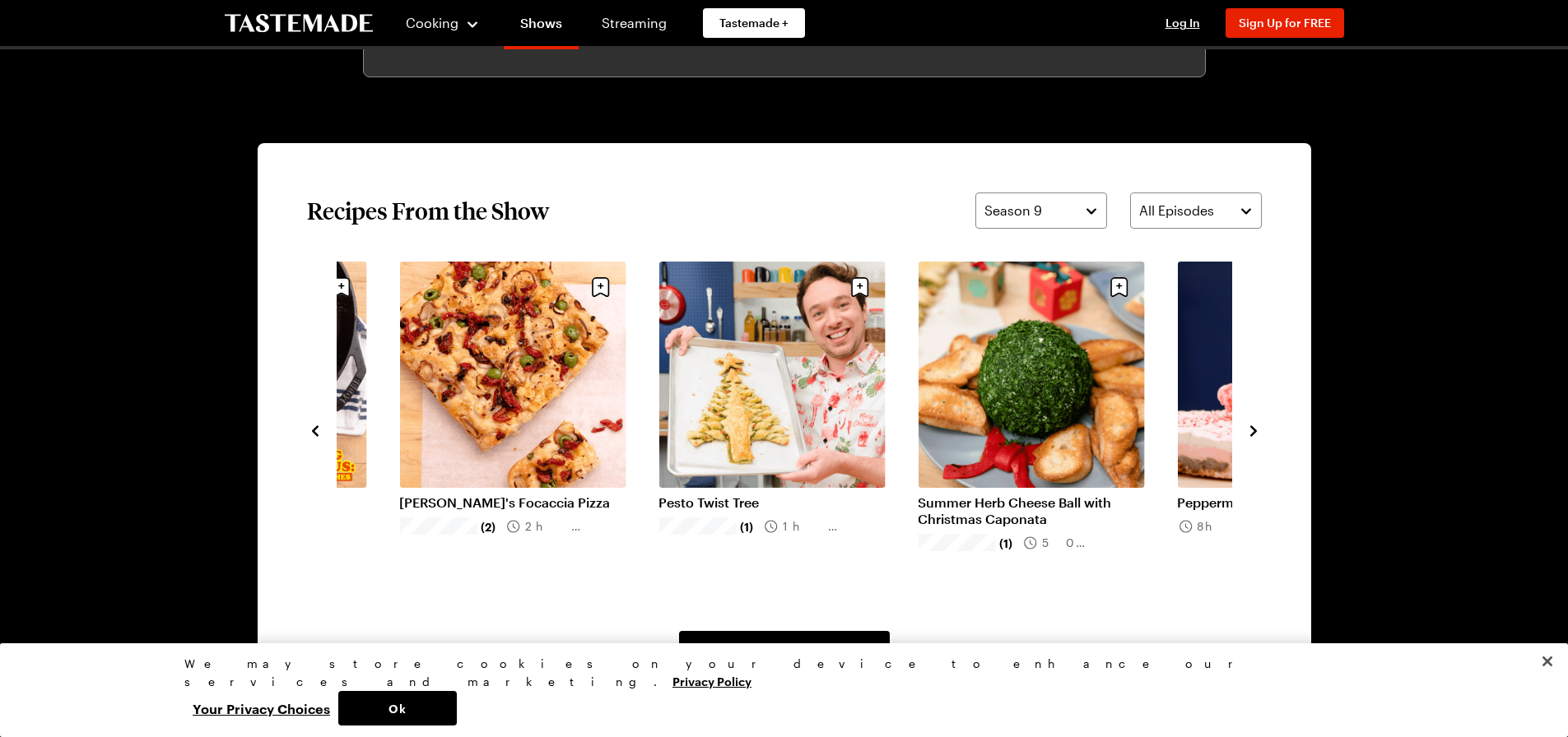
click at [1248, 427] on icon "navigate to next item" at bounding box center [1253, 431] width 17 height 17
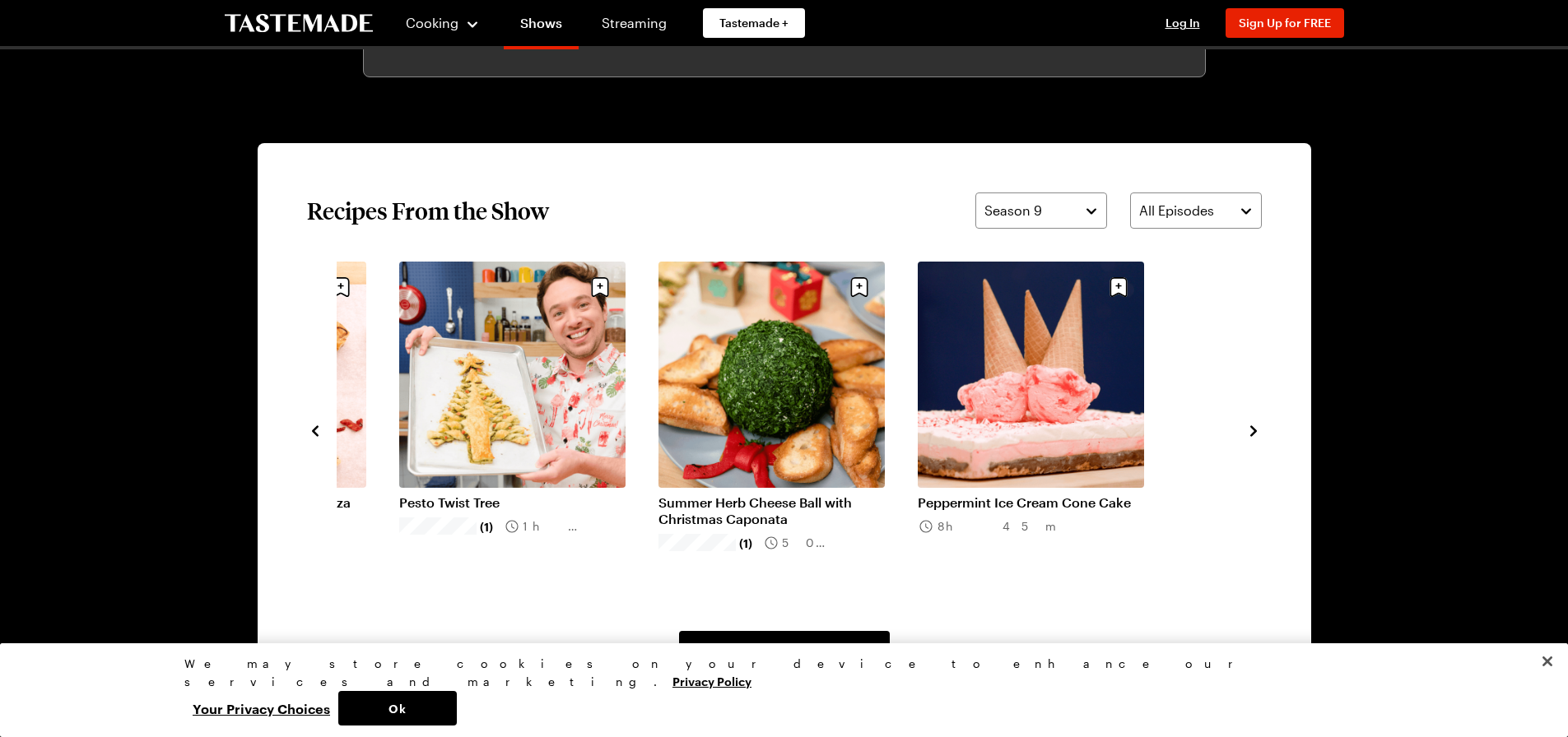
click at [1248, 427] on icon "navigate to next item" at bounding box center [1253, 431] width 17 height 17
